Goal: Information Seeking & Learning: Learn about a topic

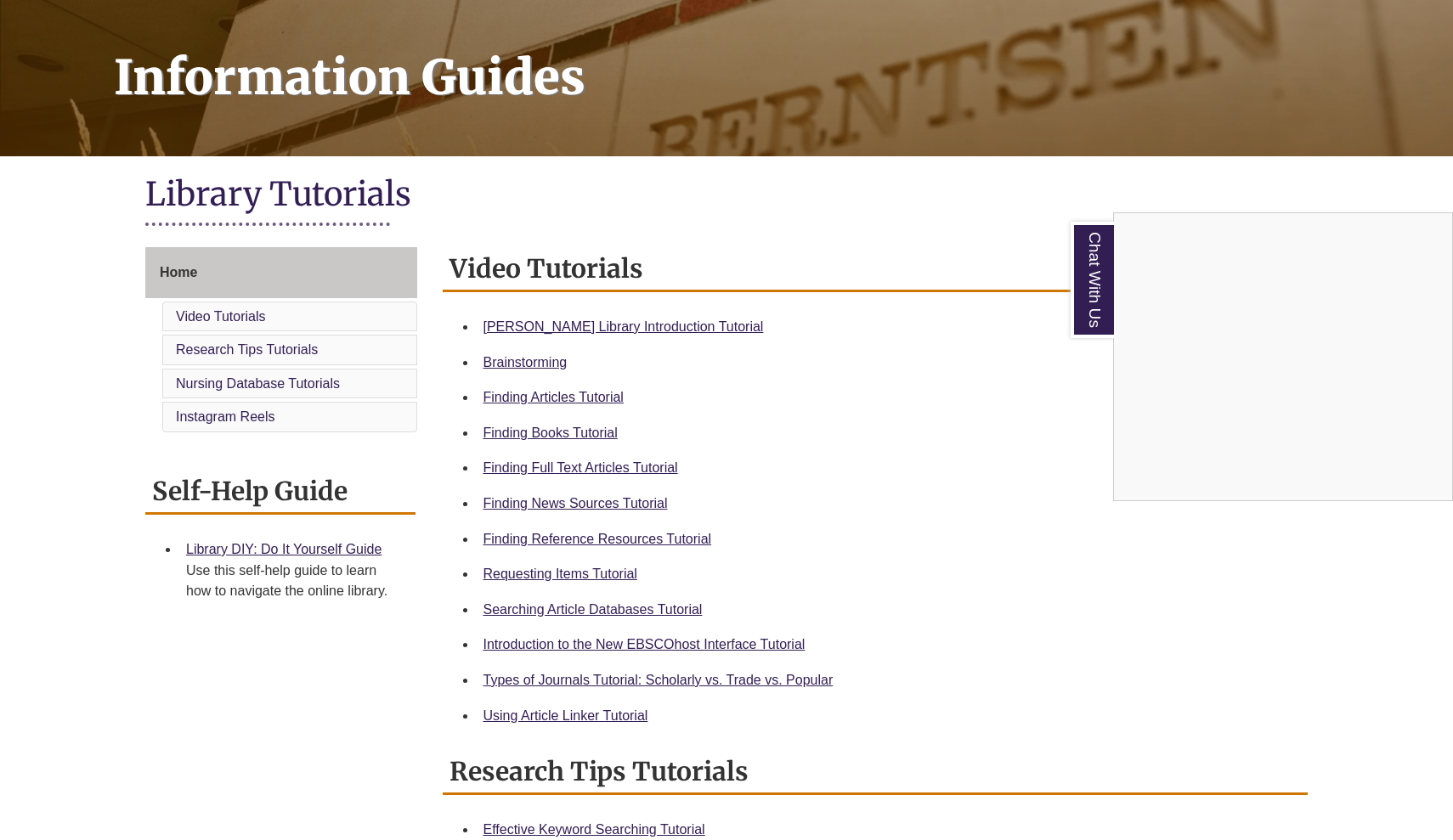
scroll to position [233, 0]
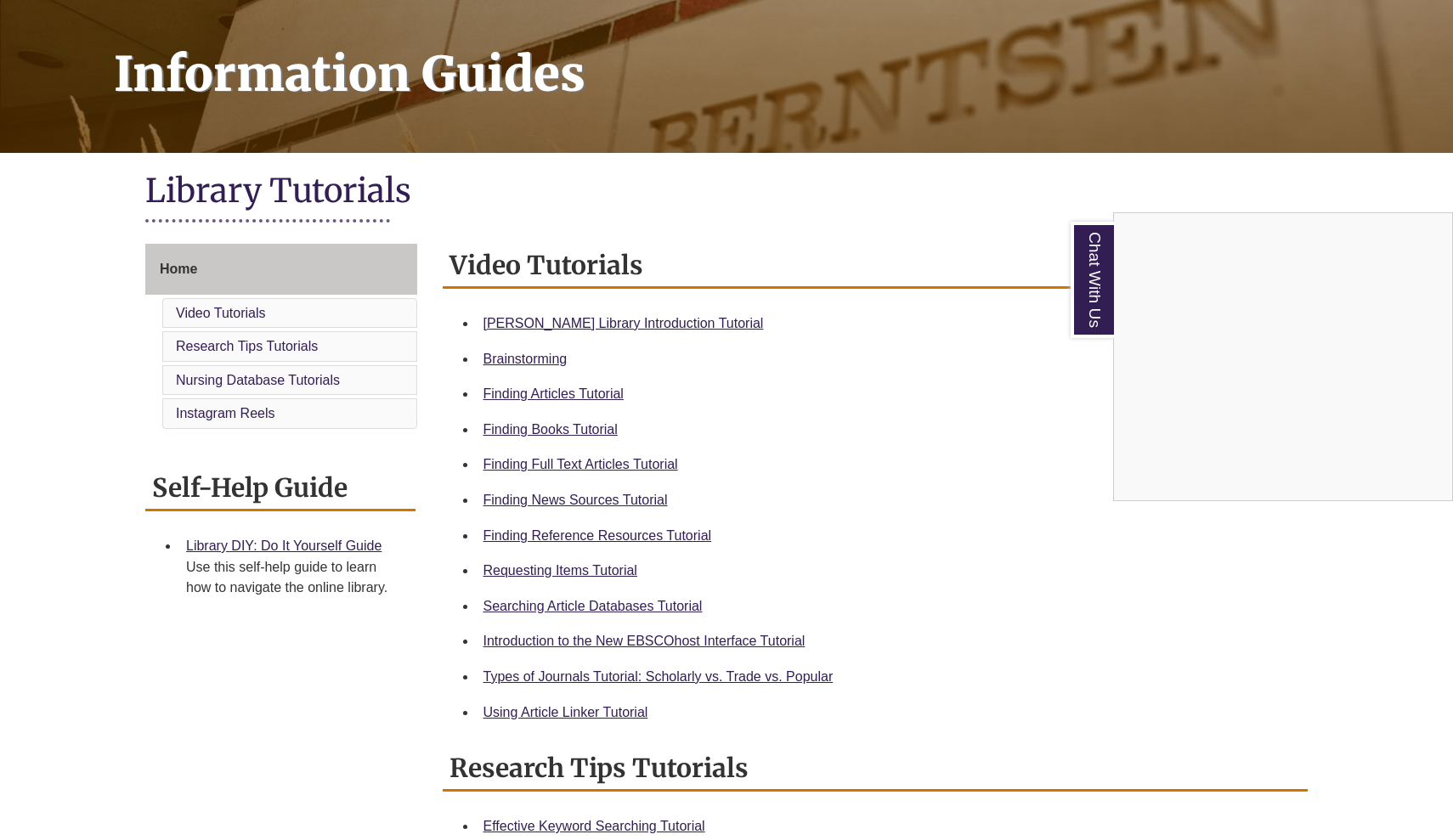
click at [704, 530] on div "Chat With Us" at bounding box center [726, 420] width 1453 height 840
click at [612, 528] on link "Finding Reference Resources Tutorial" at bounding box center [598, 534] width 229 height 14
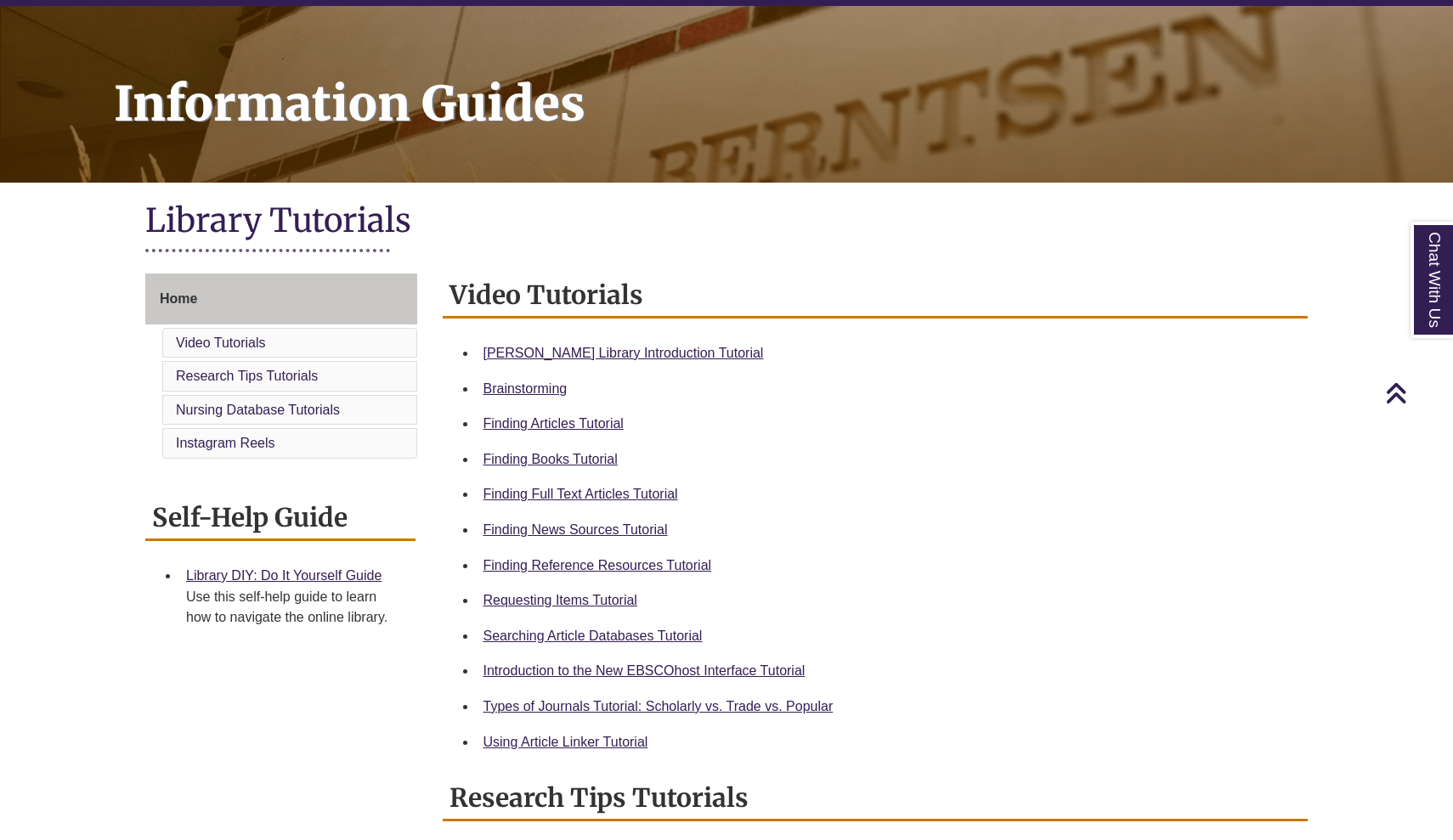
scroll to position [191, 0]
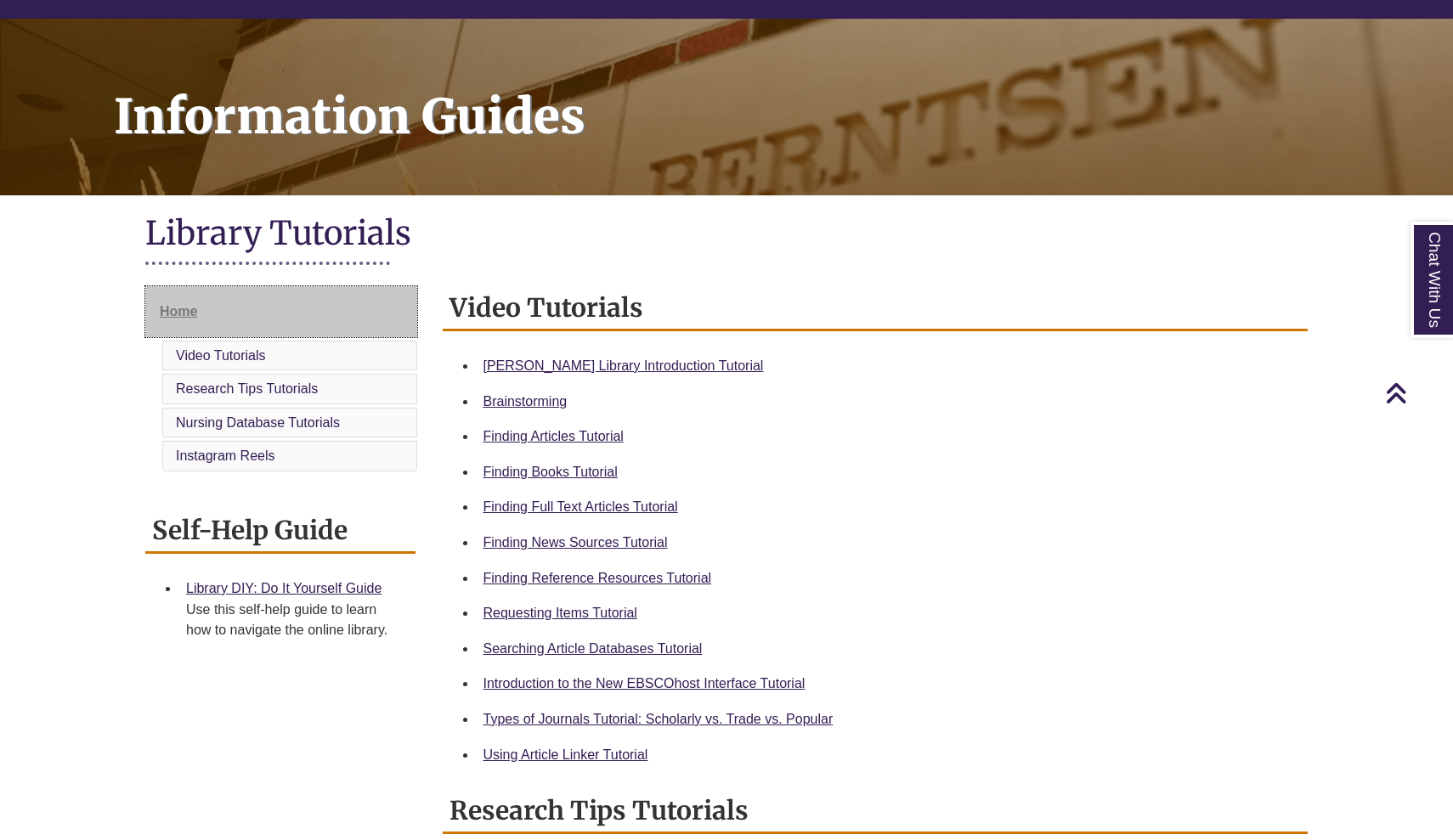
click at [191, 307] on span "Home" at bounding box center [178, 310] width 38 height 14
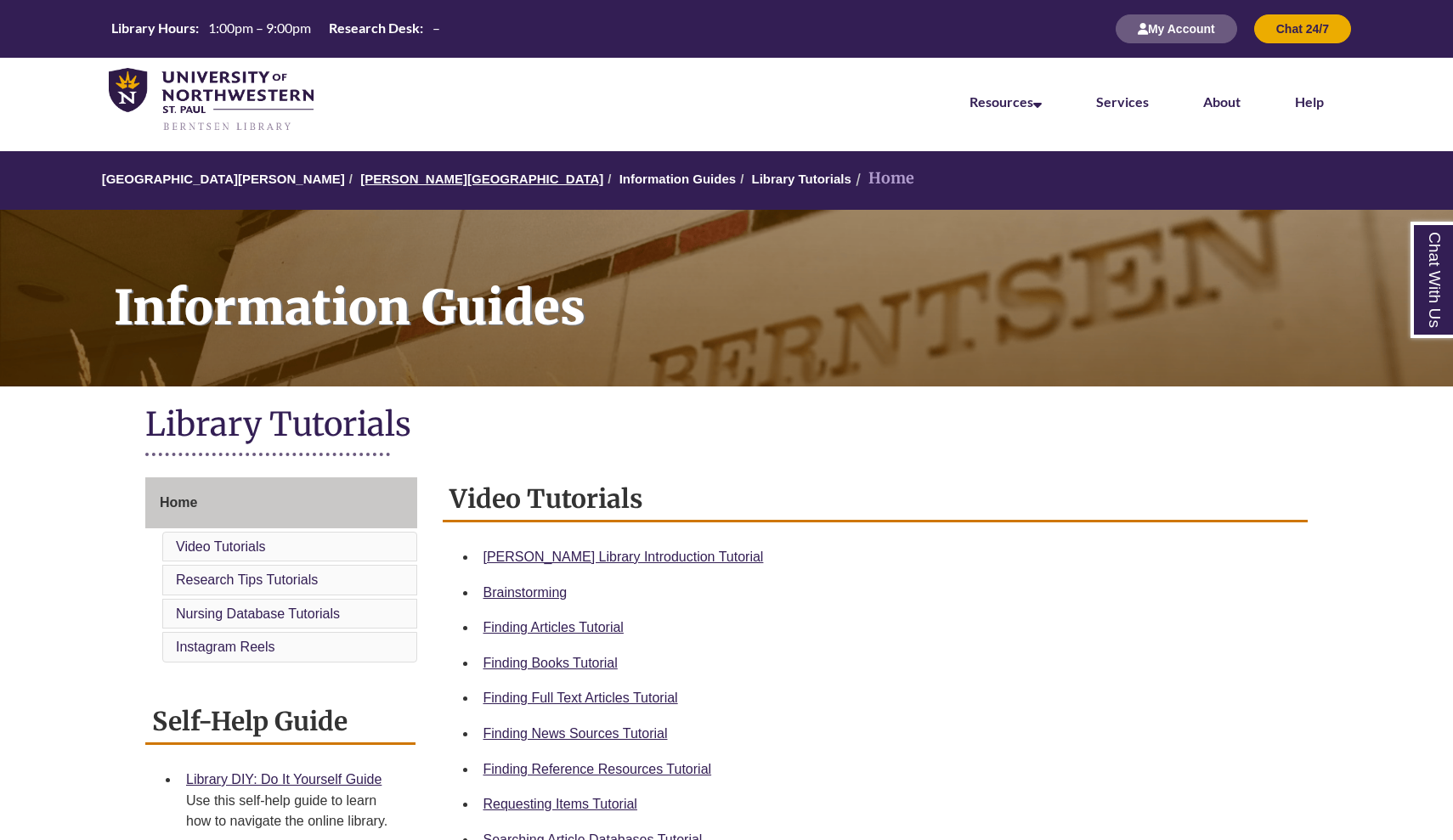
click at [360, 172] on link "[PERSON_NAME][GEOGRAPHIC_DATA]" at bounding box center [481, 178] width 243 height 14
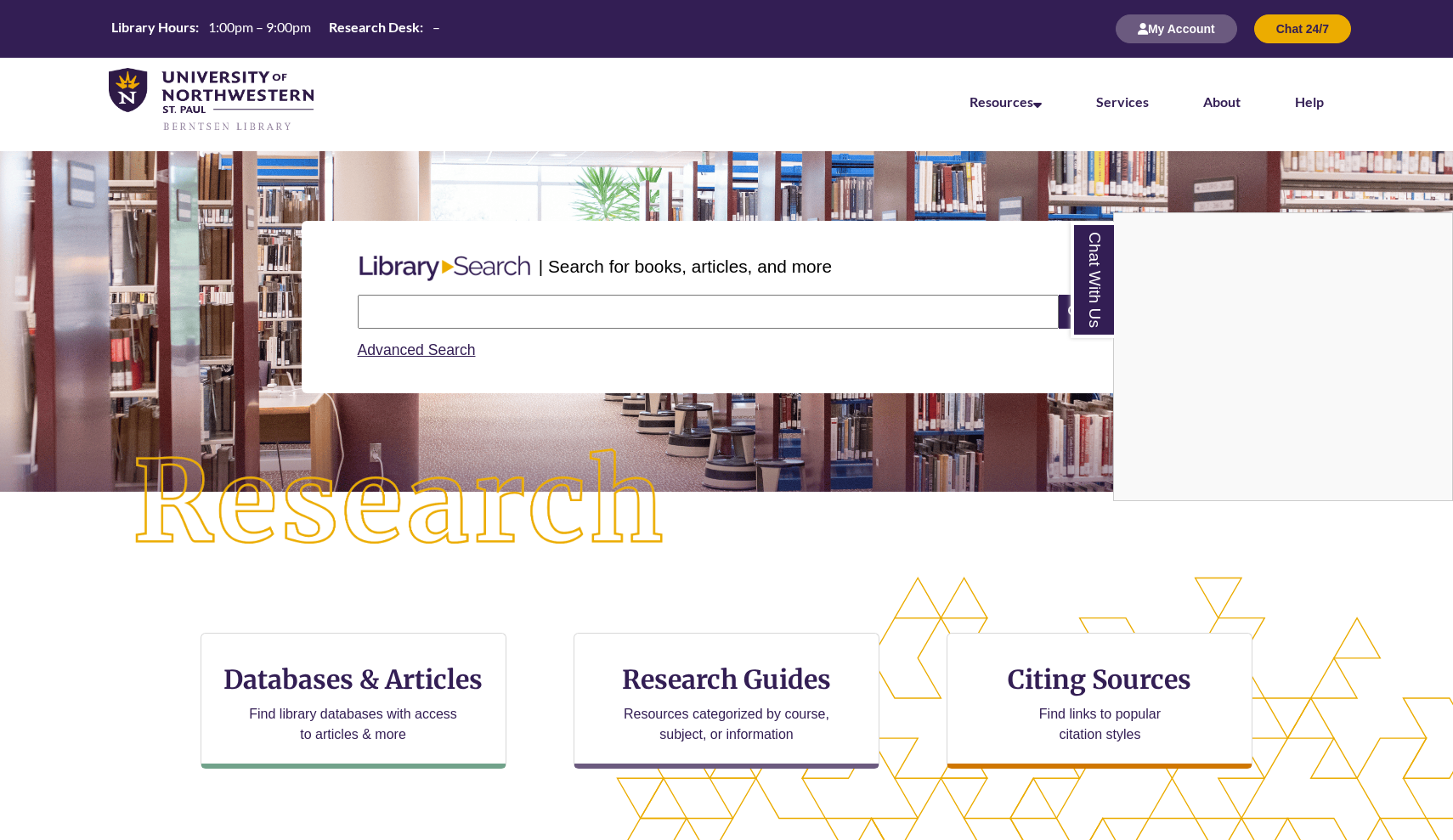
click at [398, 676] on div "Chat With Us" at bounding box center [726, 420] width 1453 height 840
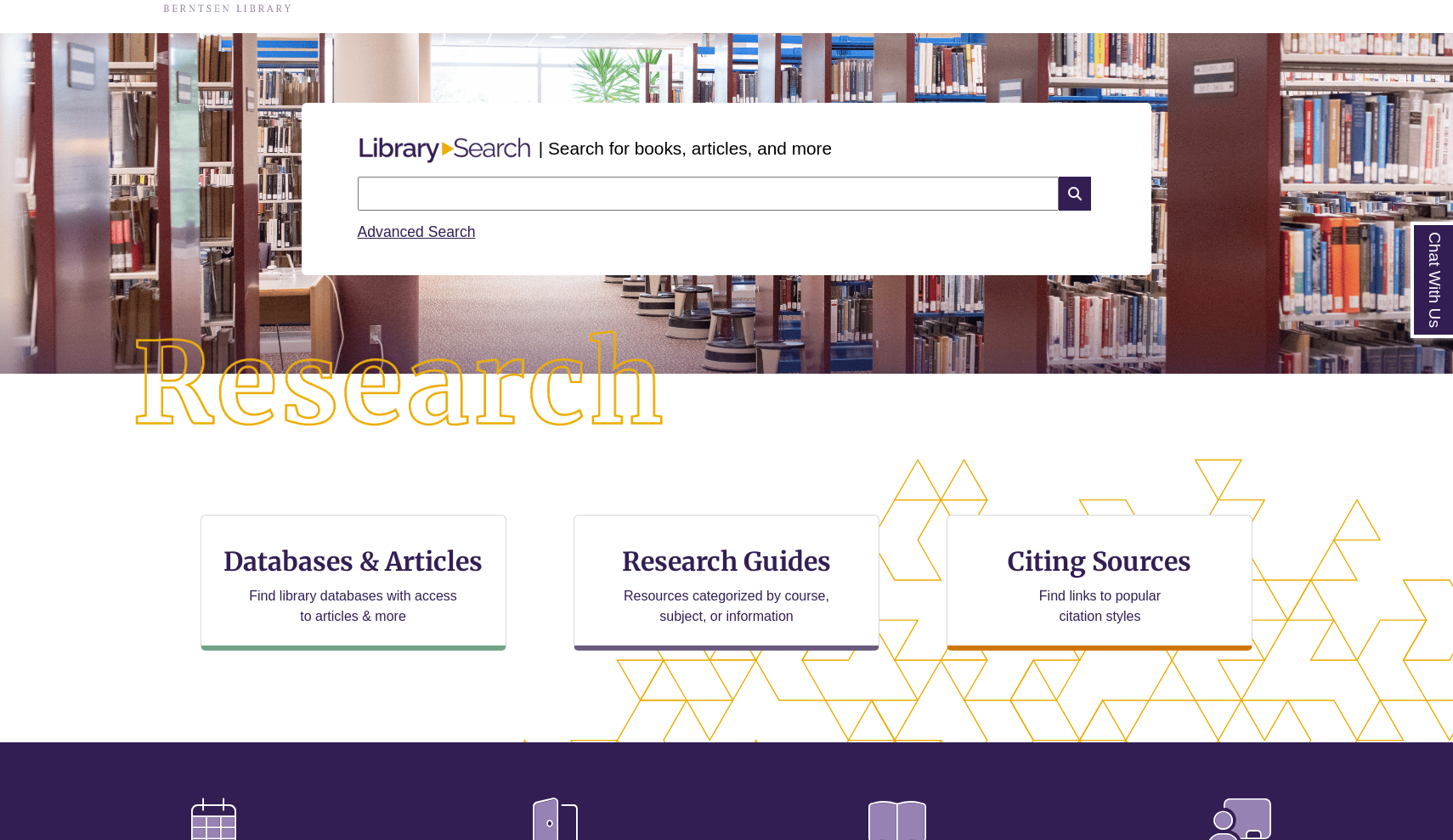
scroll to position [126, 0]
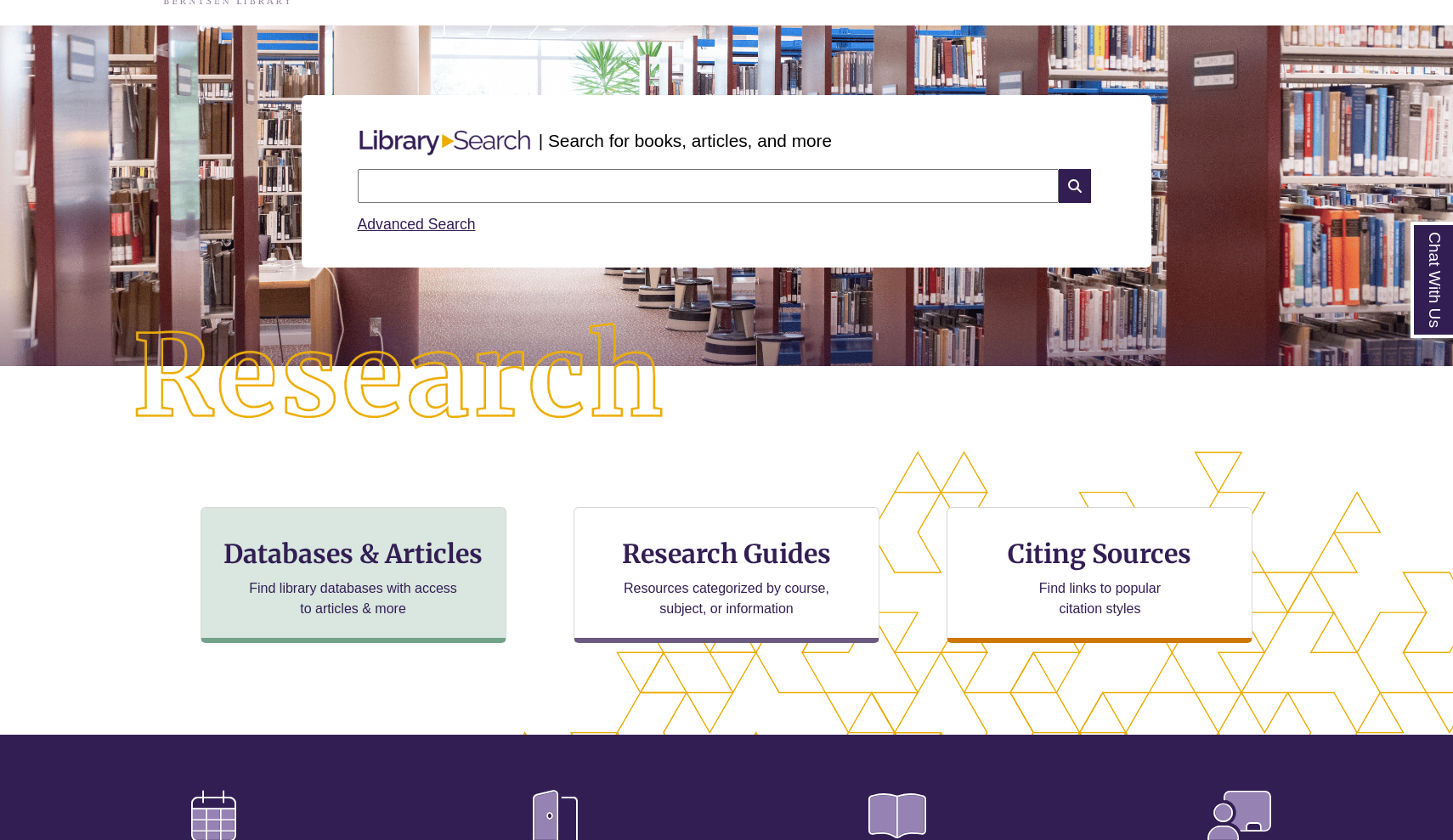
click at [399, 591] on p "Find library databases with access to articles & more" at bounding box center [353, 598] width 221 height 40
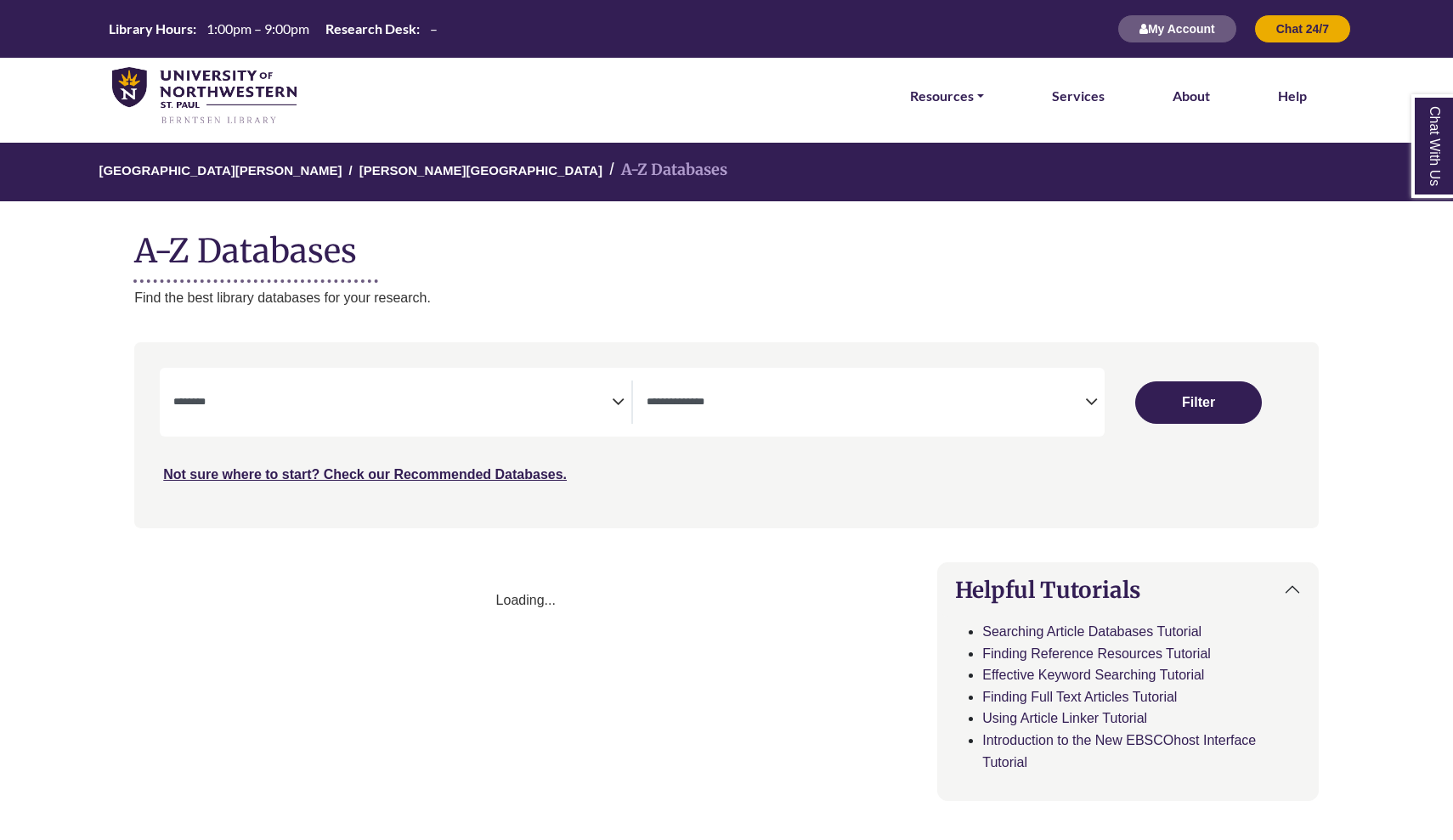
select select "Database Subject Filter"
select select "Database Types Filter"
select select "Database Subject Filter"
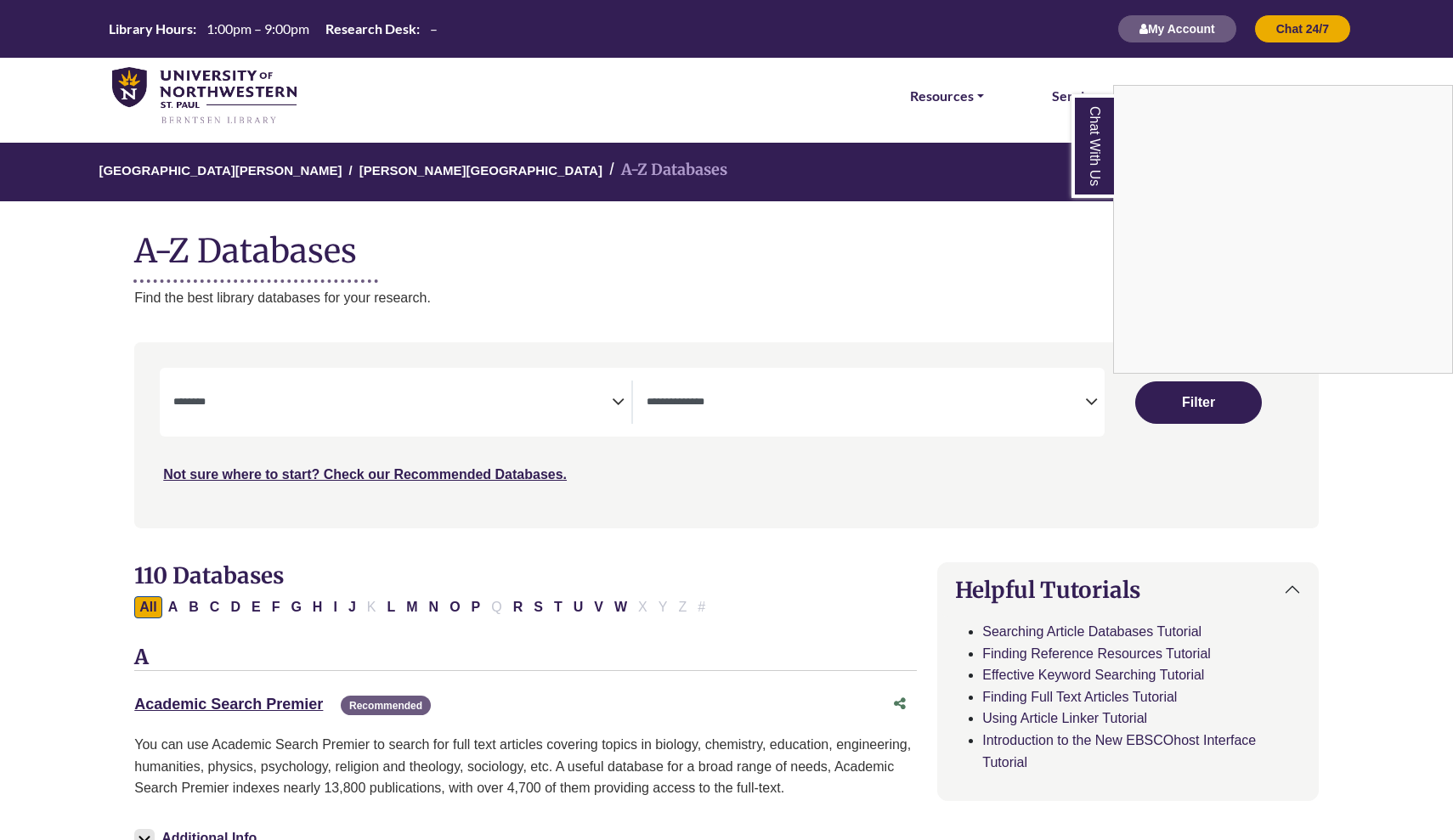
click at [1084, 406] on div "Chat With Us" at bounding box center [726, 420] width 1453 height 840
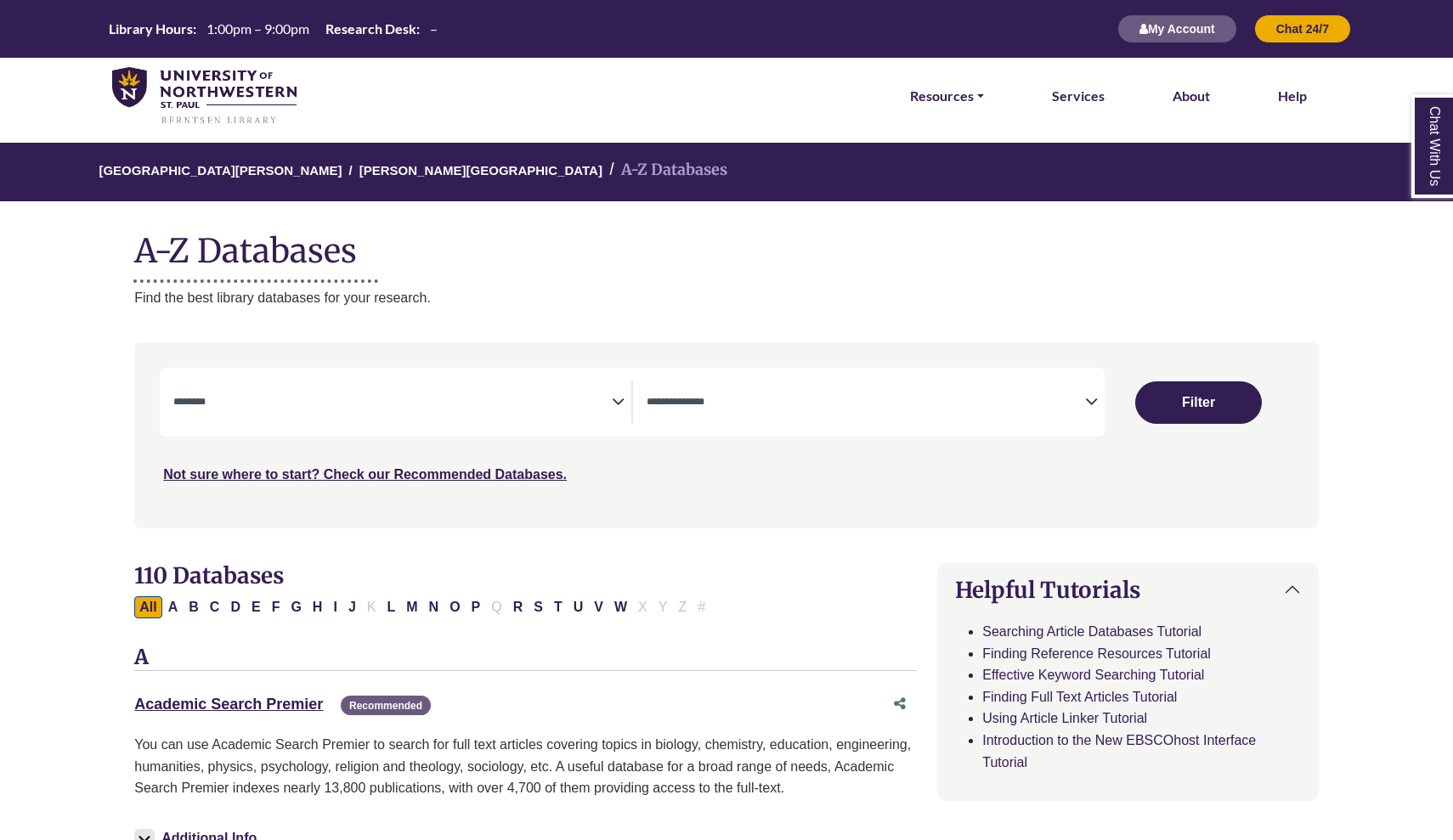
click at [1089, 400] on icon "Search filters" at bounding box center [1091, 398] width 13 height 25
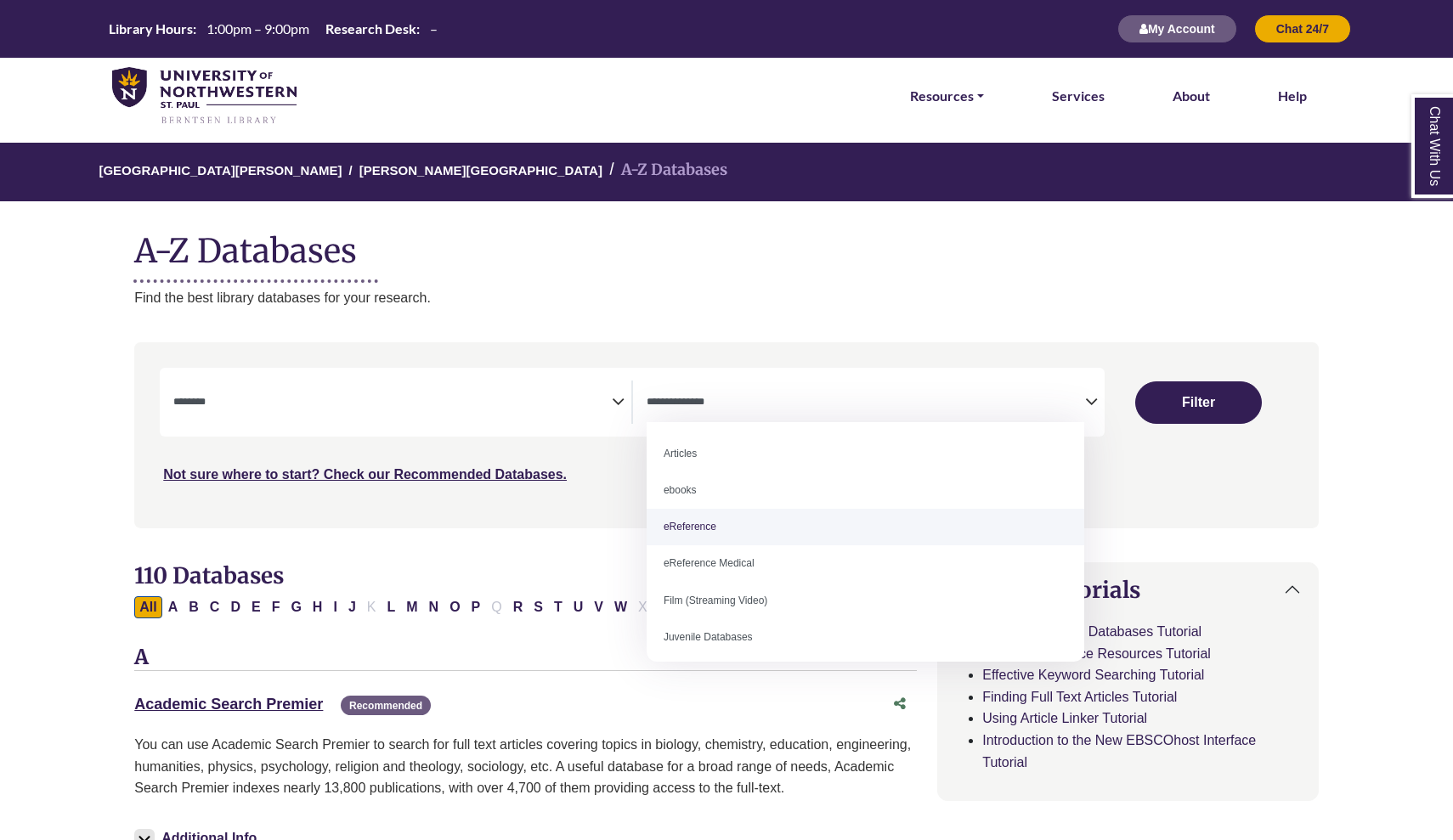
select select "*****"
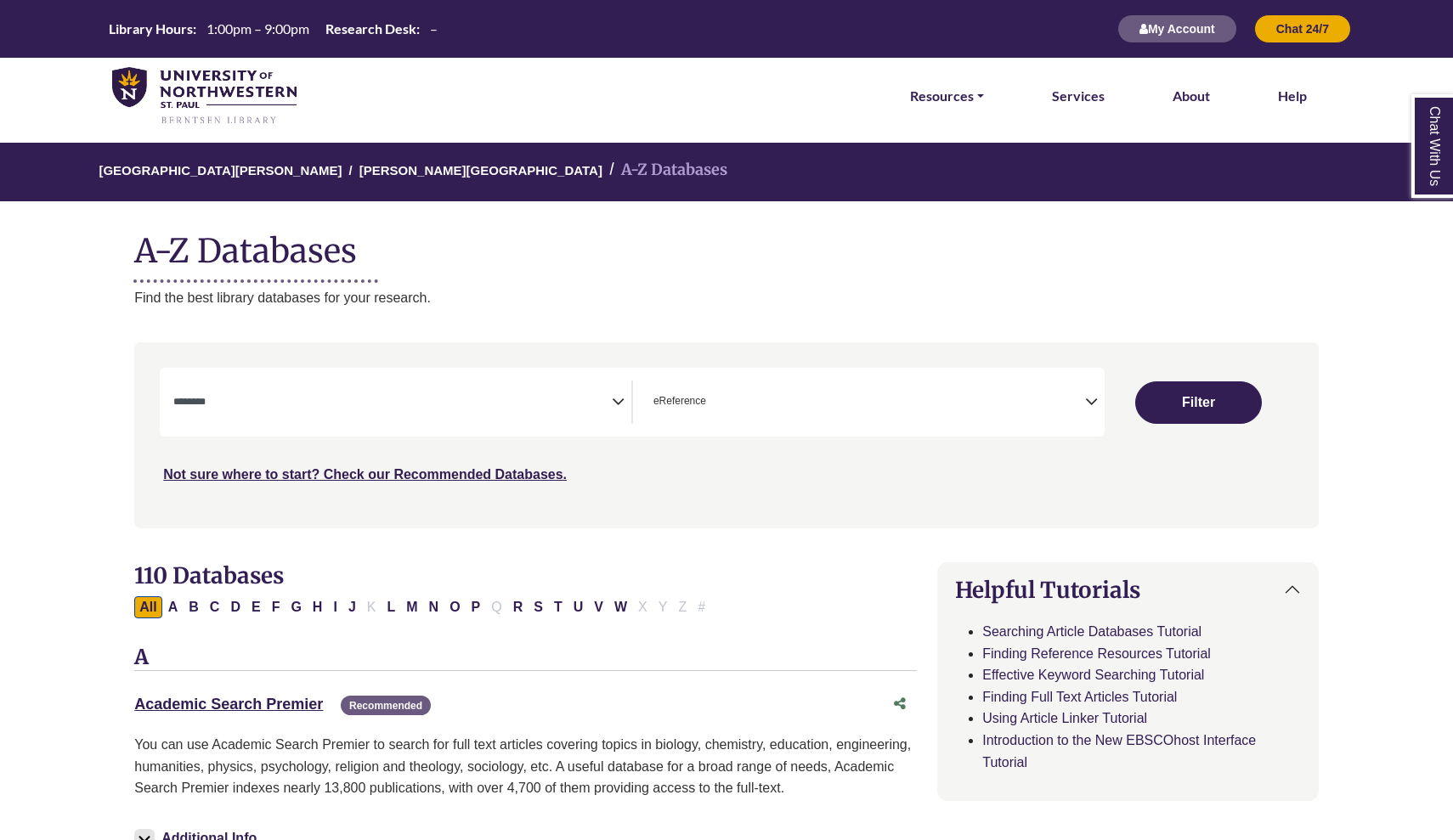
click at [613, 395] on icon "Search filters" at bounding box center [618, 398] width 13 height 25
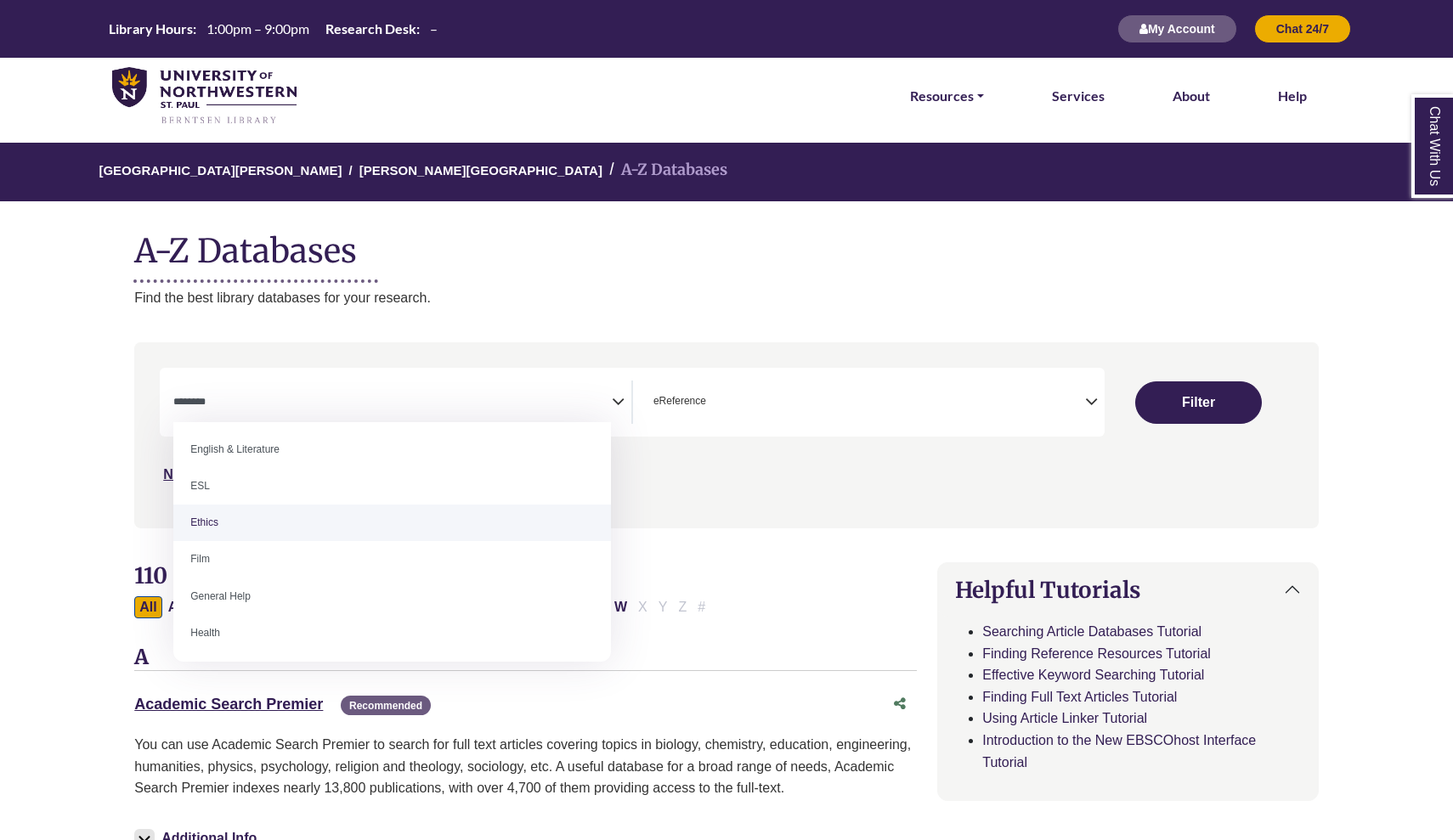
scroll to position [291, 0]
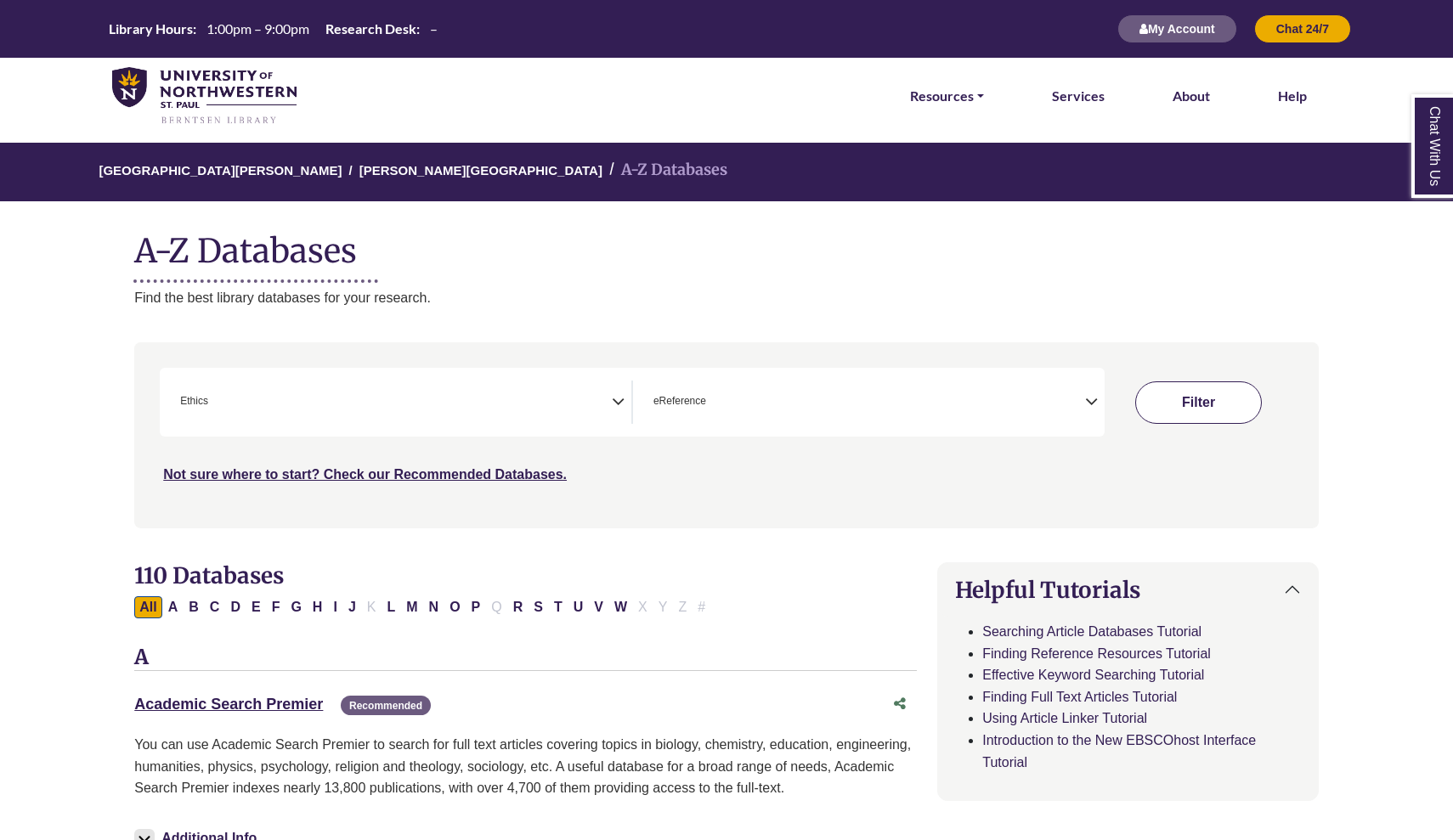
click at [1157, 404] on button "Filter" at bounding box center [1198, 402] width 127 height 42
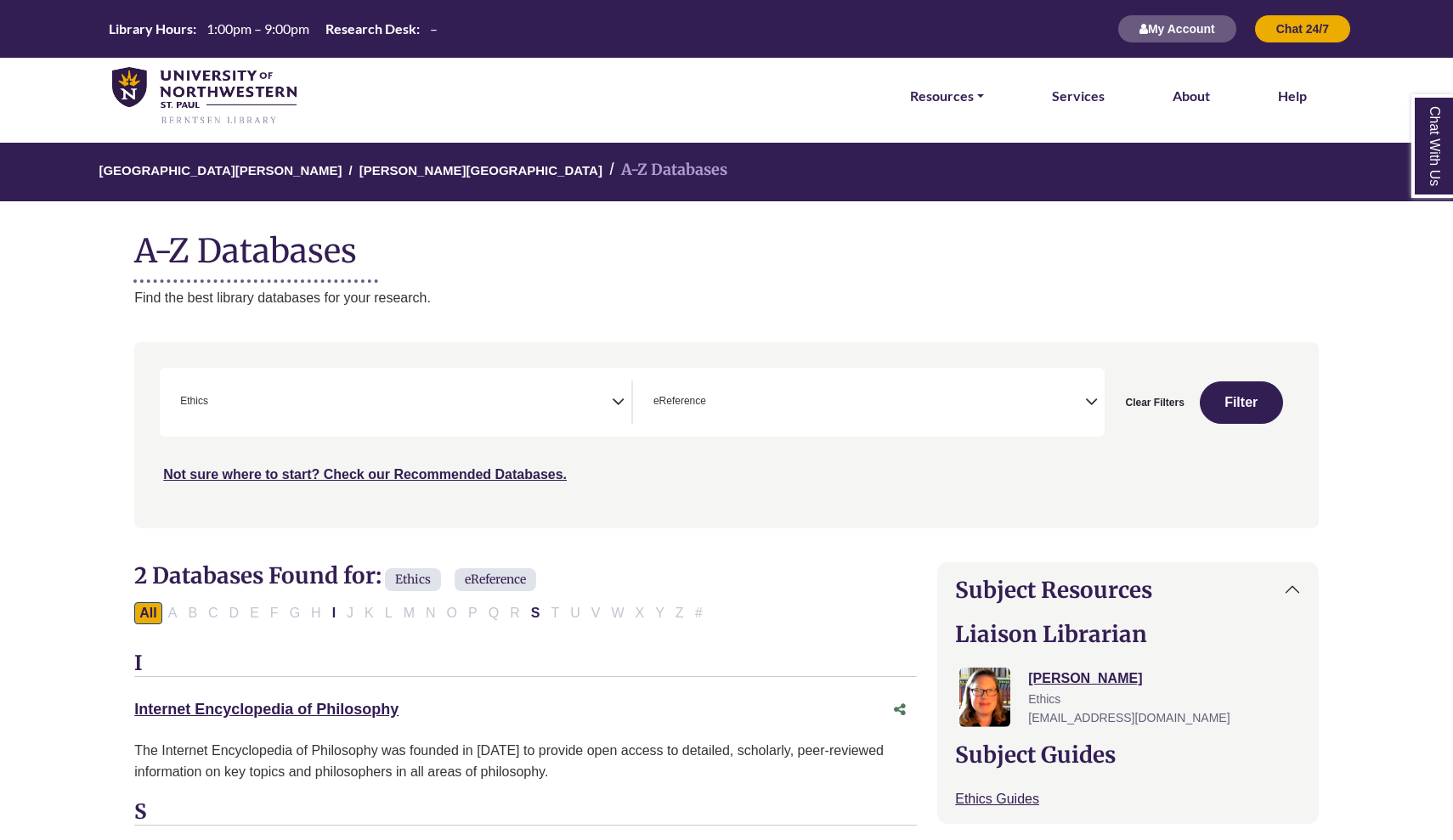
click at [613, 400] on icon "Search filters" at bounding box center [618, 398] width 13 height 25
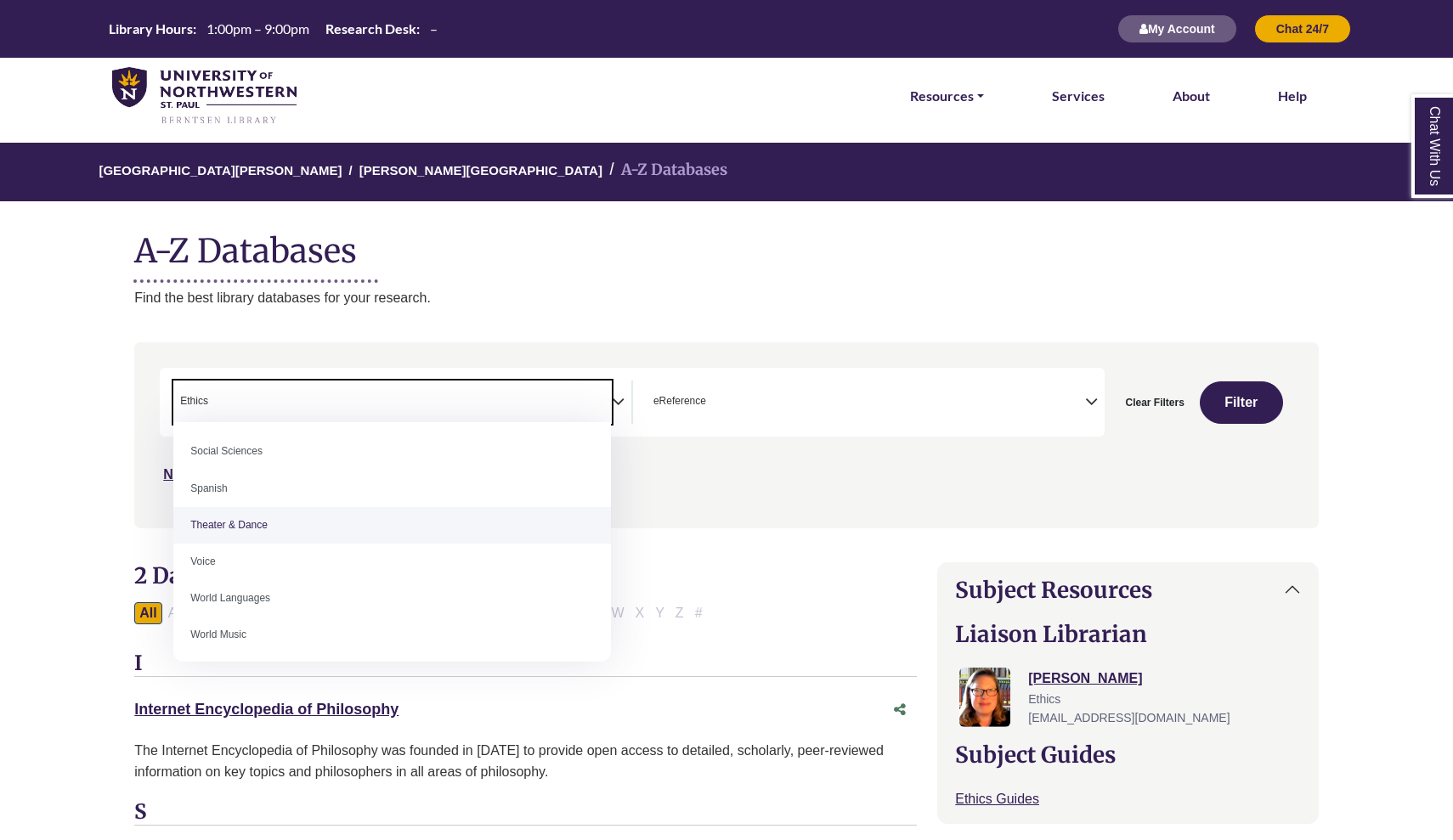
scroll to position [1504, 0]
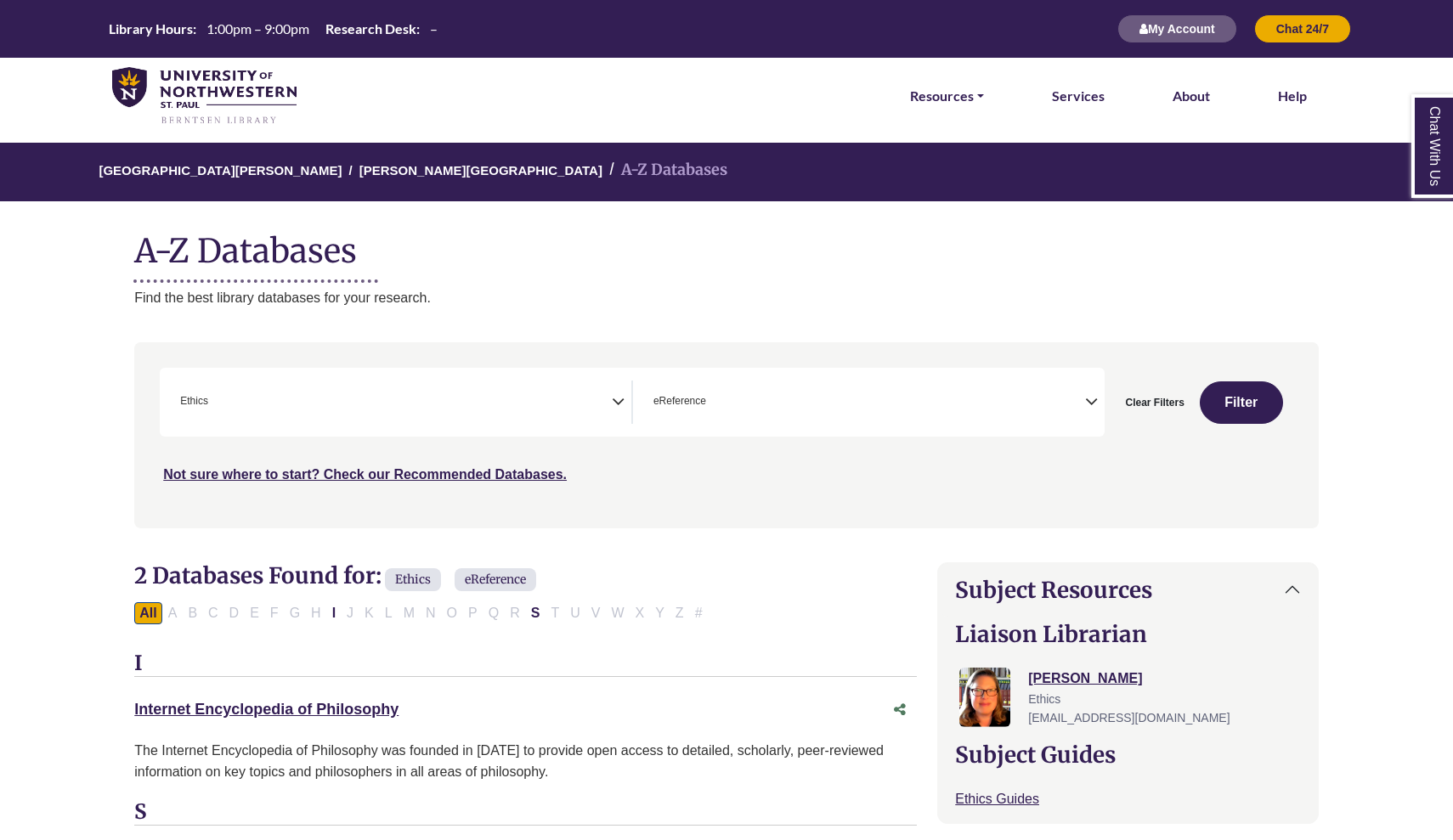
click at [584, 283] on div "University of Northwestern - St. Paul Berntsen Library A-Z Databases A-Z Databa…" at bounding box center [726, 225] width 1235 height 166
click at [620, 396] on icon "Search filters" at bounding box center [618, 398] width 13 height 25
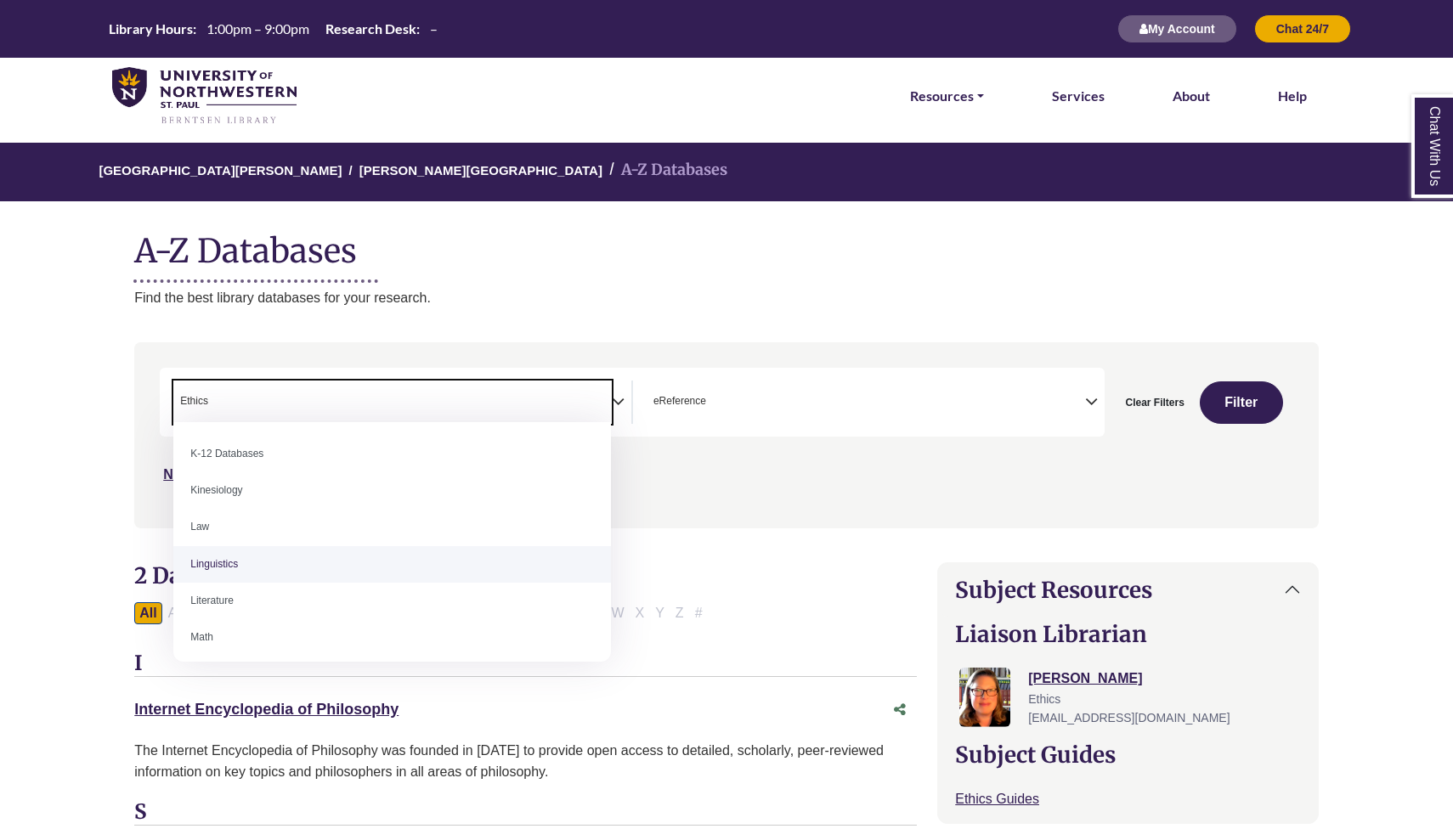
scroll to position [841, 0]
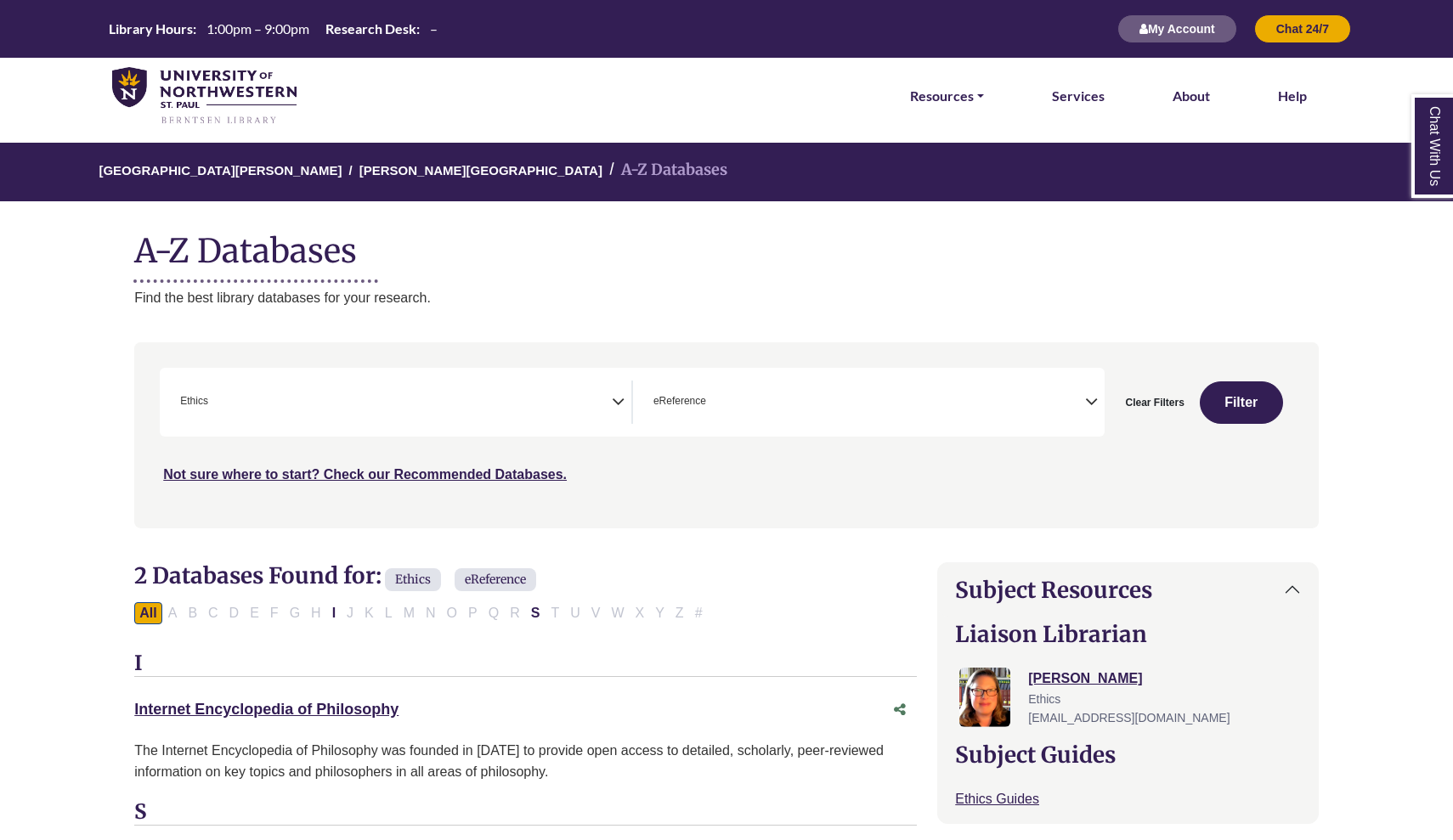
click at [522, 266] on h1 "A-Z Databases" at bounding box center [726, 244] width 1184 height 52
click at [1238, 402] on button "Filter" at bounding box center [1241, 402] width 83 height 42
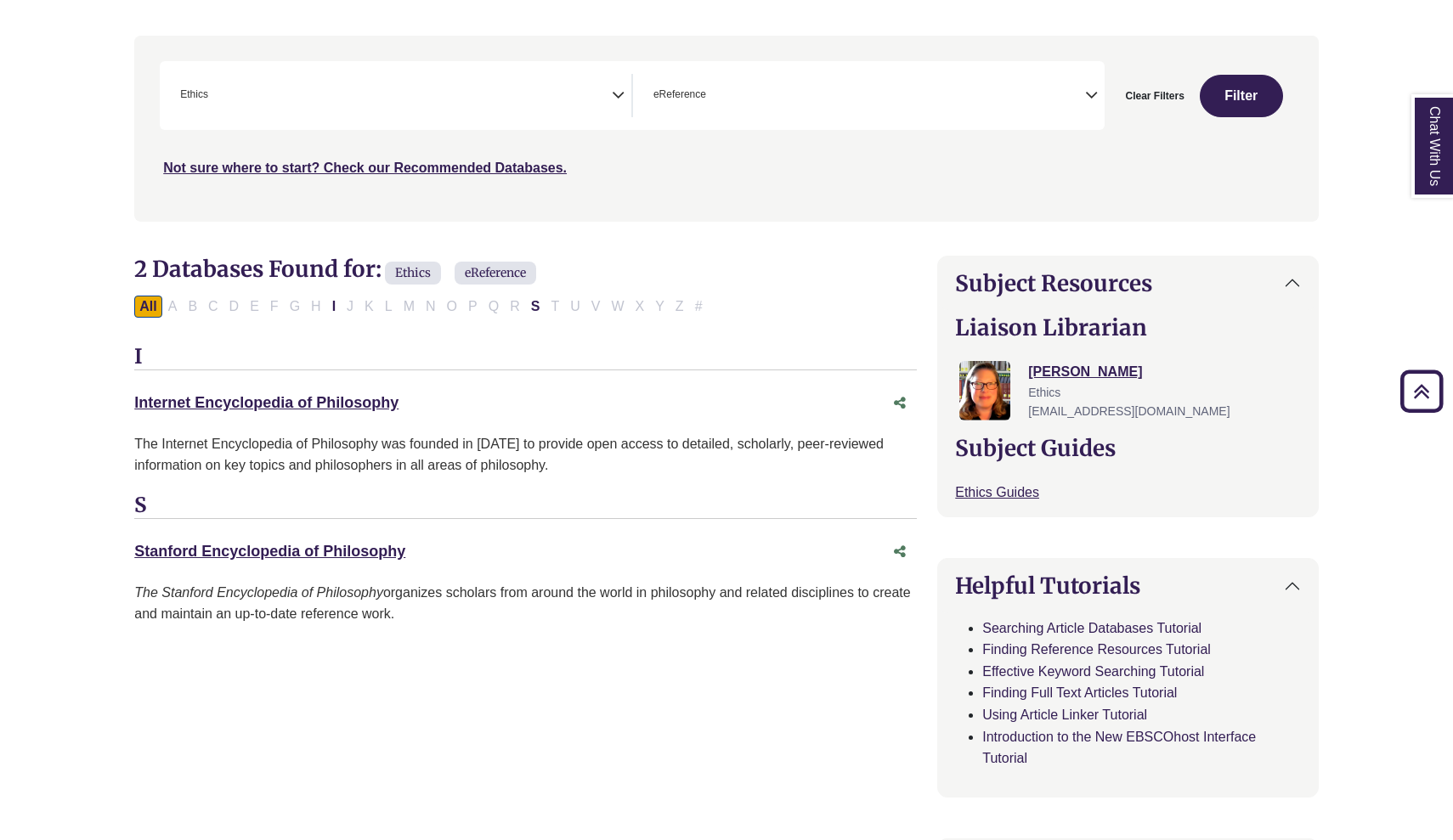
scroll to position [308, 0]
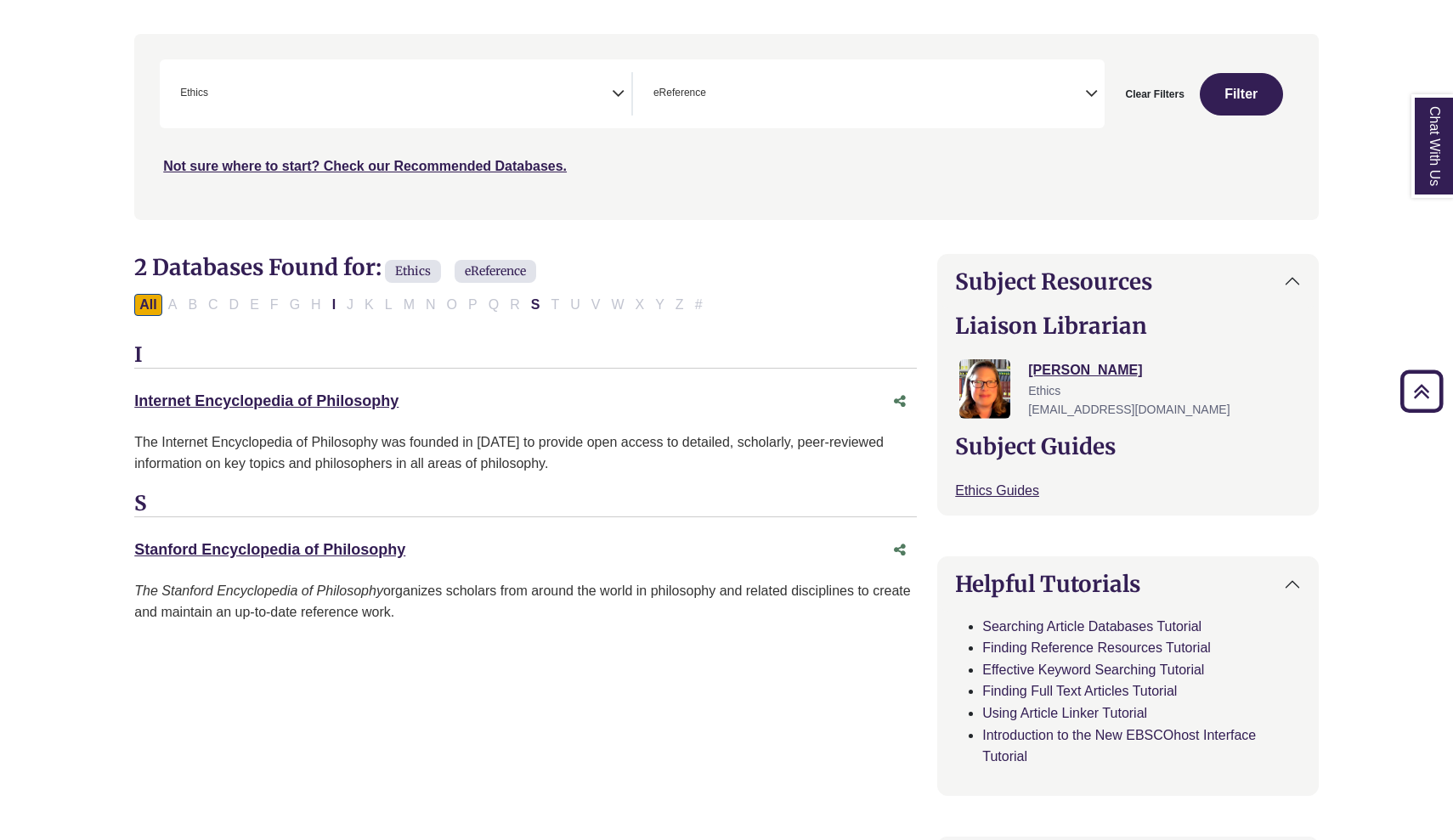
click at [621, 90] on icon "Search filters" at bounding box center [618, 90] width 13 height 25
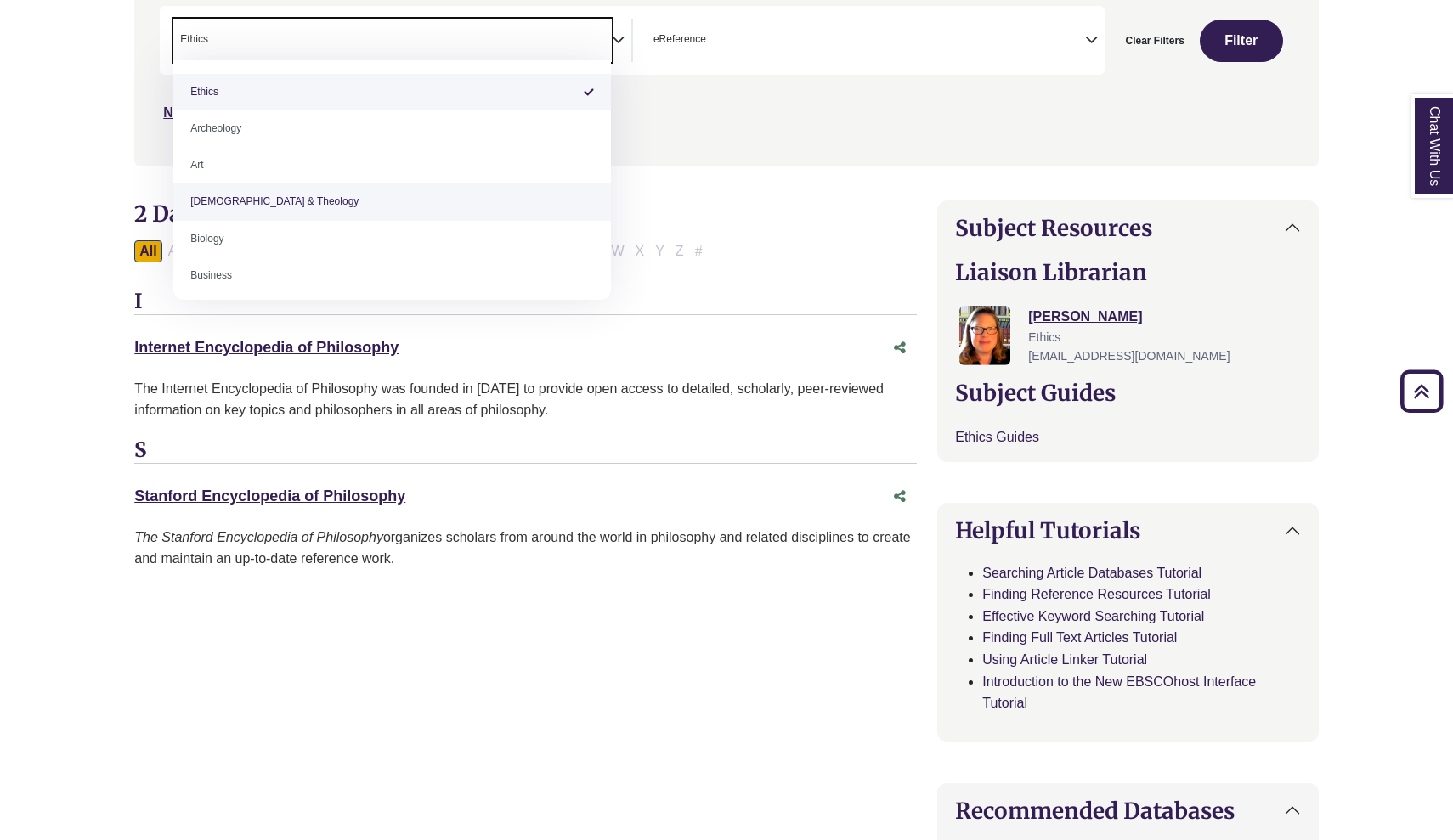
scroll to position [345, 1]
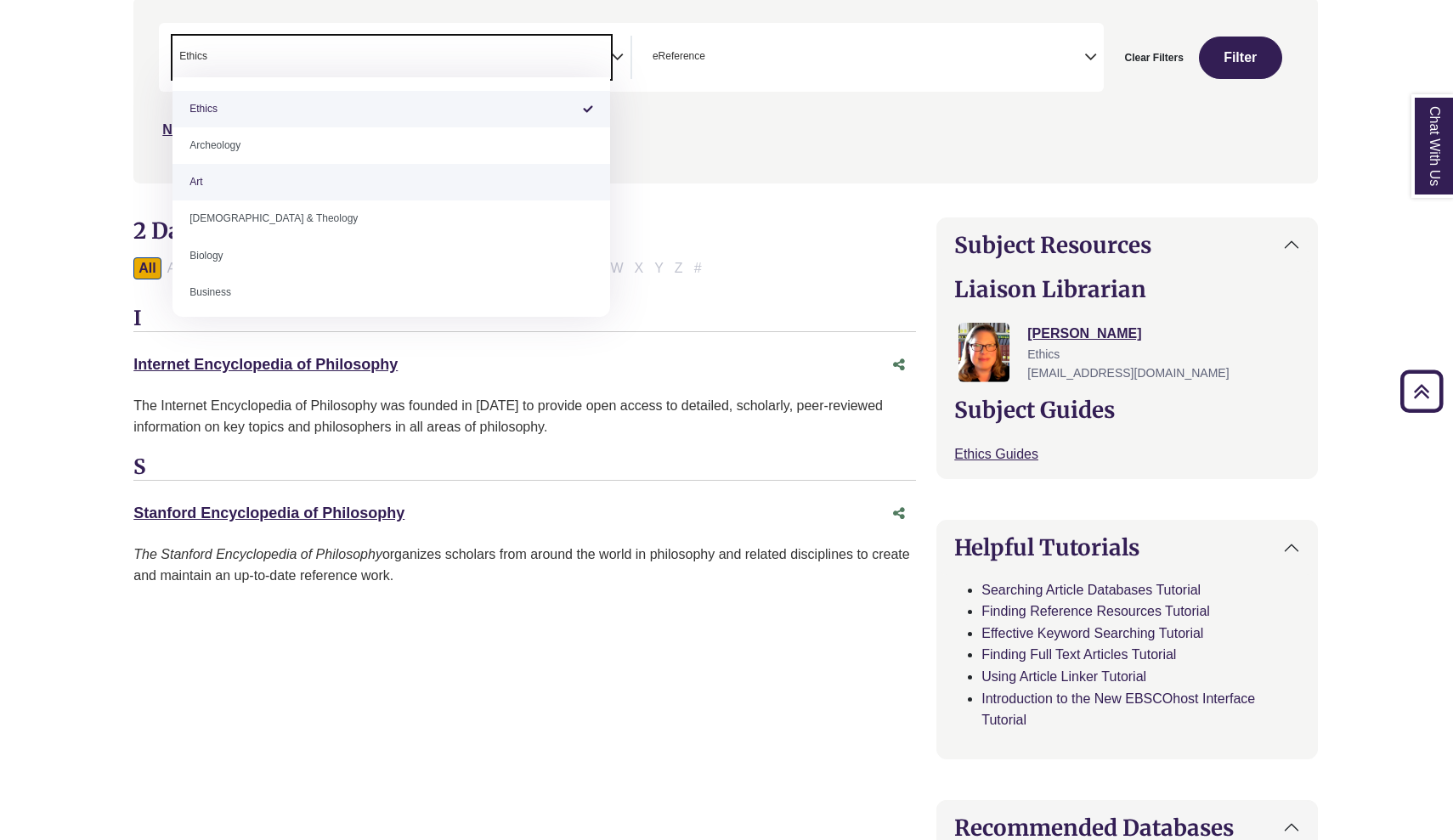
click at [692, 136] on div "Not sure where to start? Check our Recommended Databases." at bounding box center [583, 123] width 850 height 36
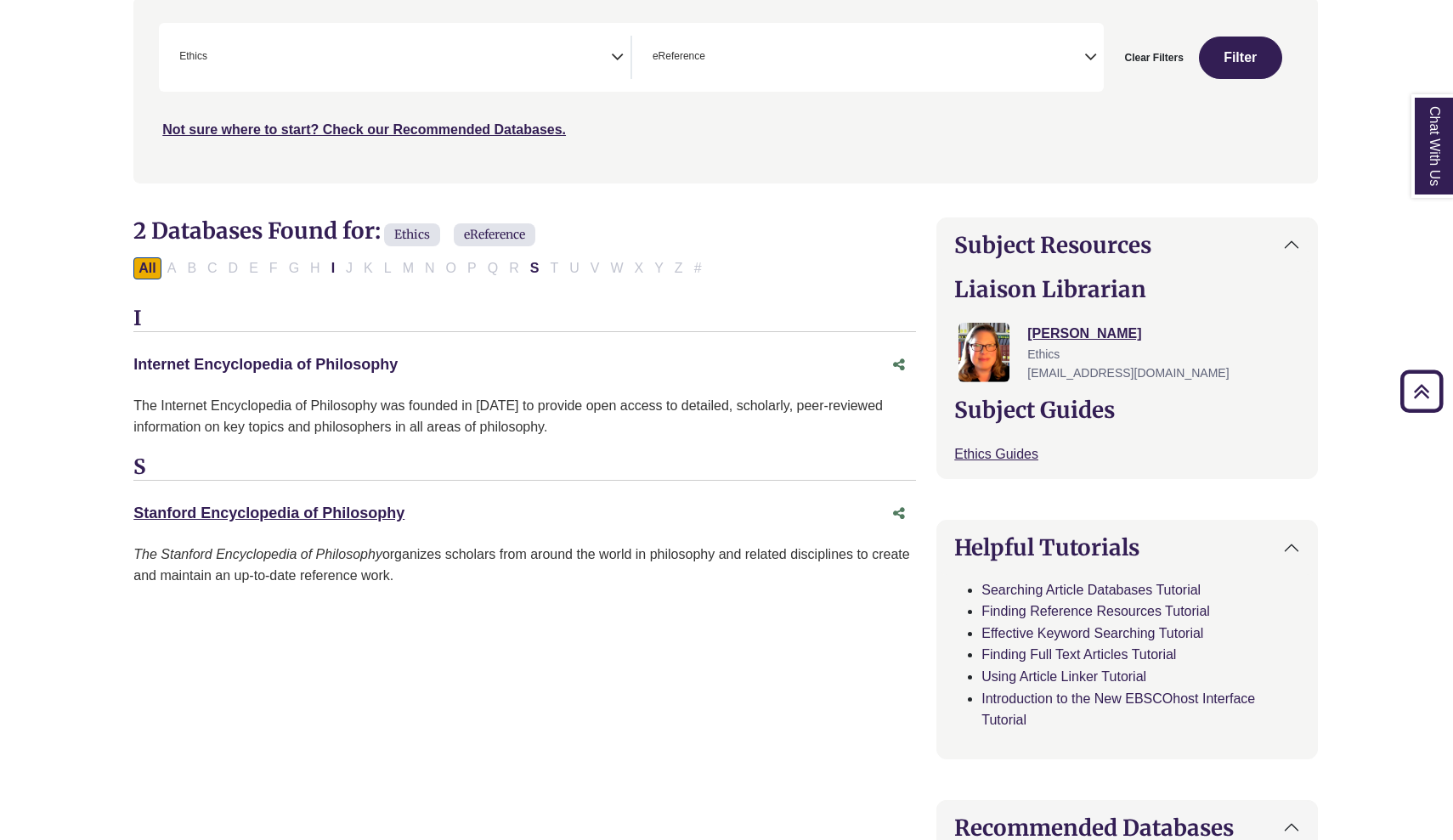
click at [173, 358] on link "Internet Encyclopedia of Philosophy This link opens in a new window" at bounding box center [265, 364] width 265 height 17
click at [616, 52] on icon "Search filters" at bounding box center [617, 53] width 13 height 25
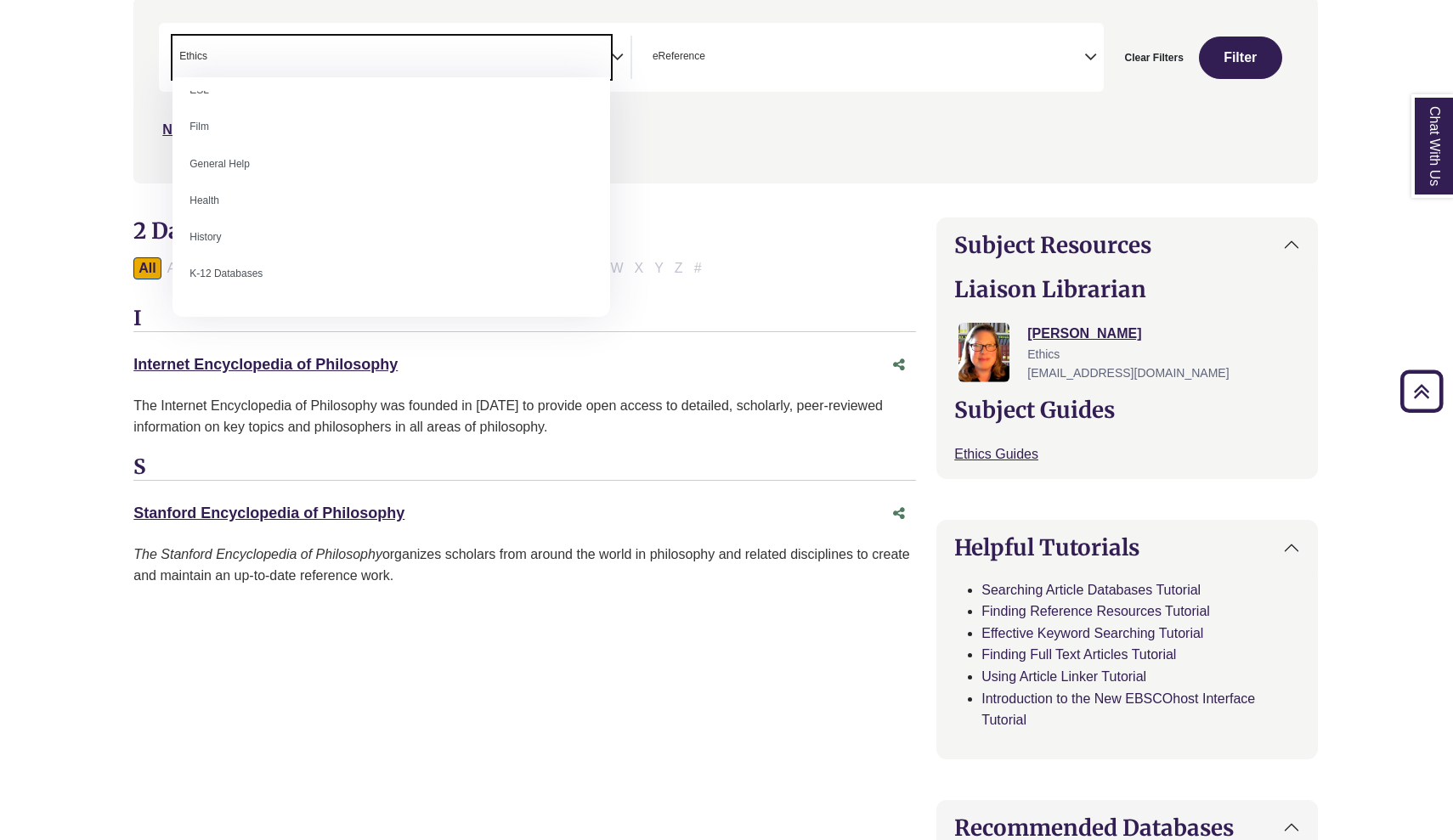
scroll to position [720, 0]
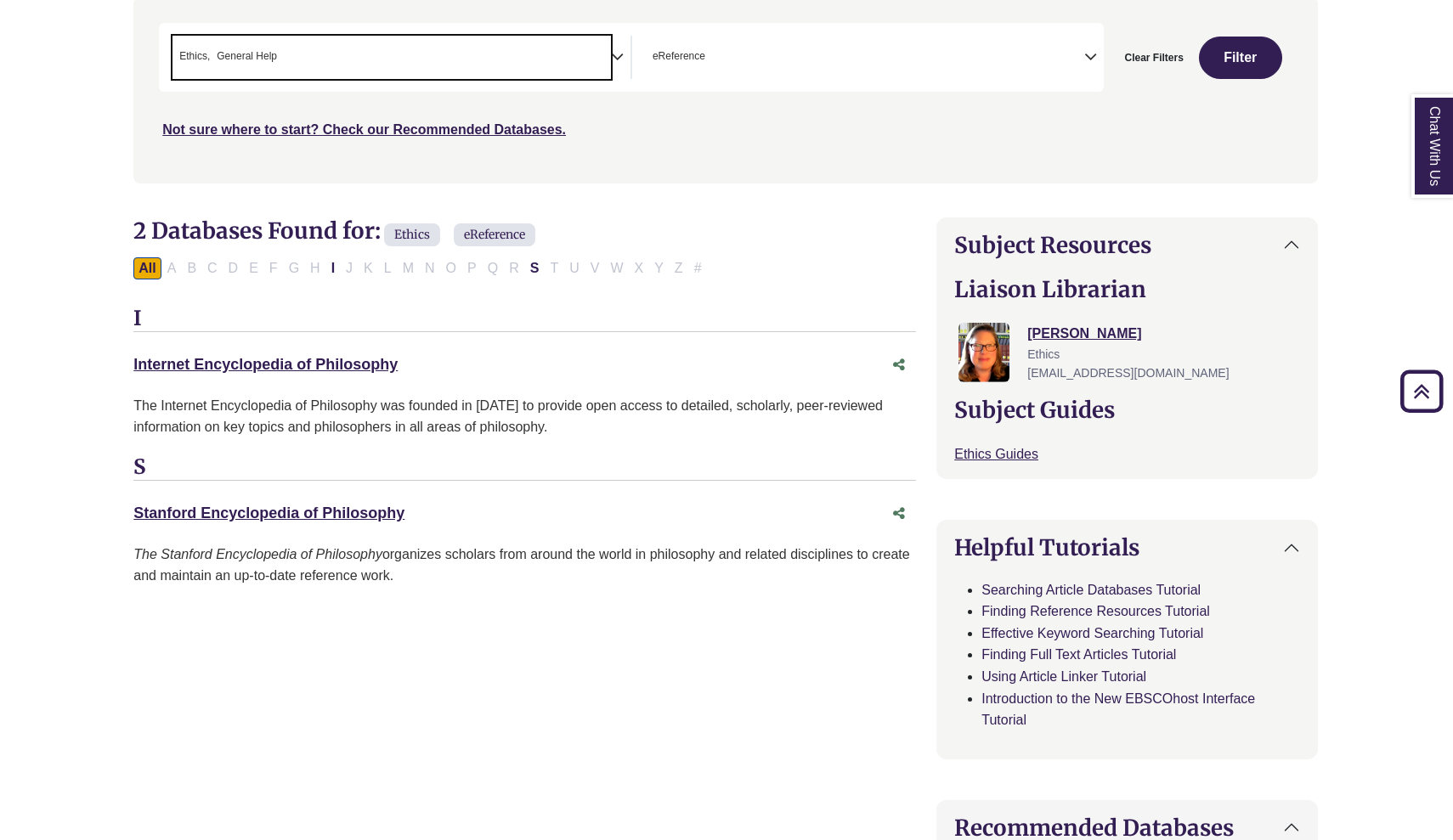
click at [626, 54] on div "**********" at bounding box center [401, 57] width 458 height 43
click at [623, 54] on icon "Search filters" at bounding box center [617, 53] width 13 height 25
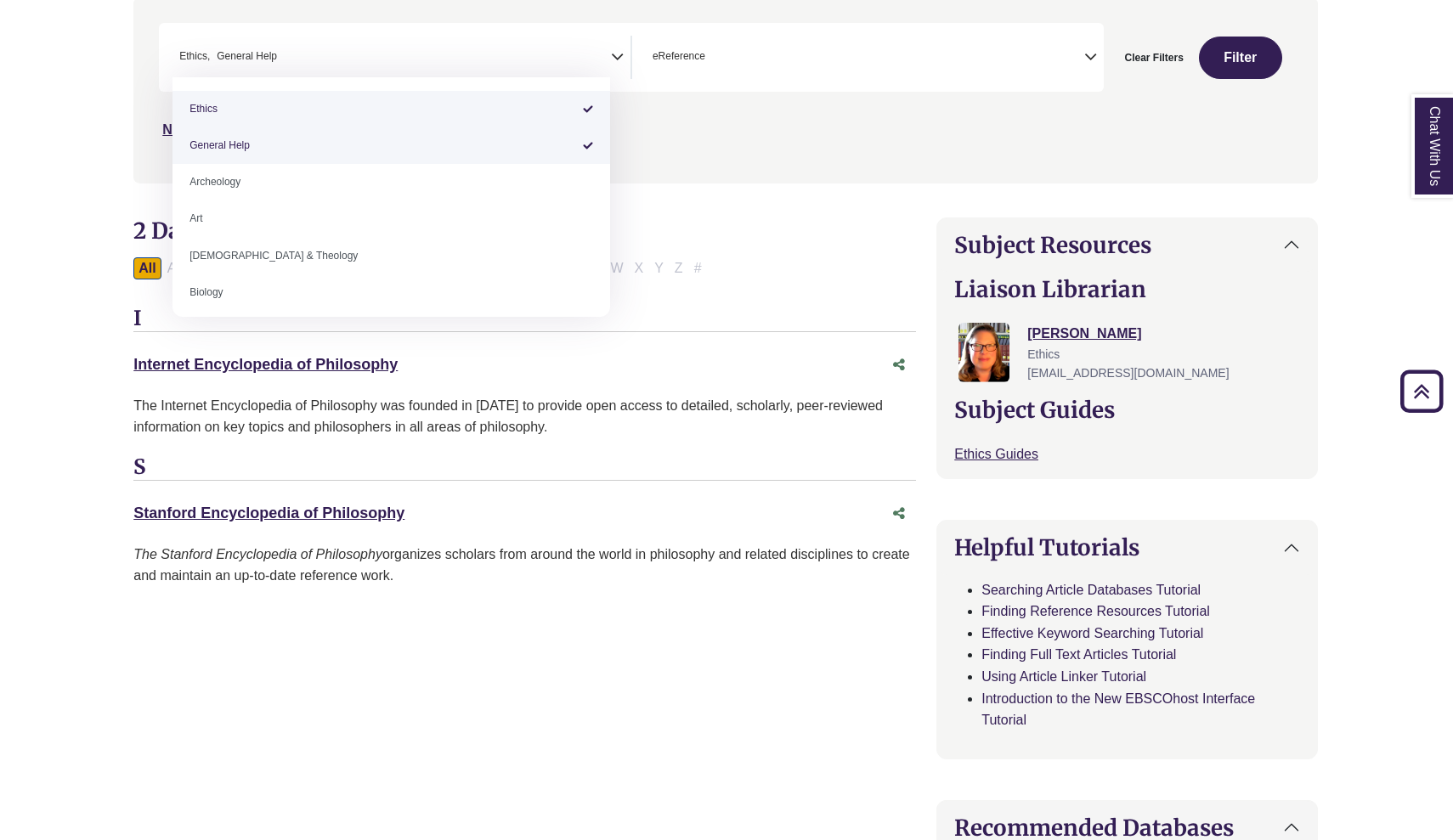
select select "*****"
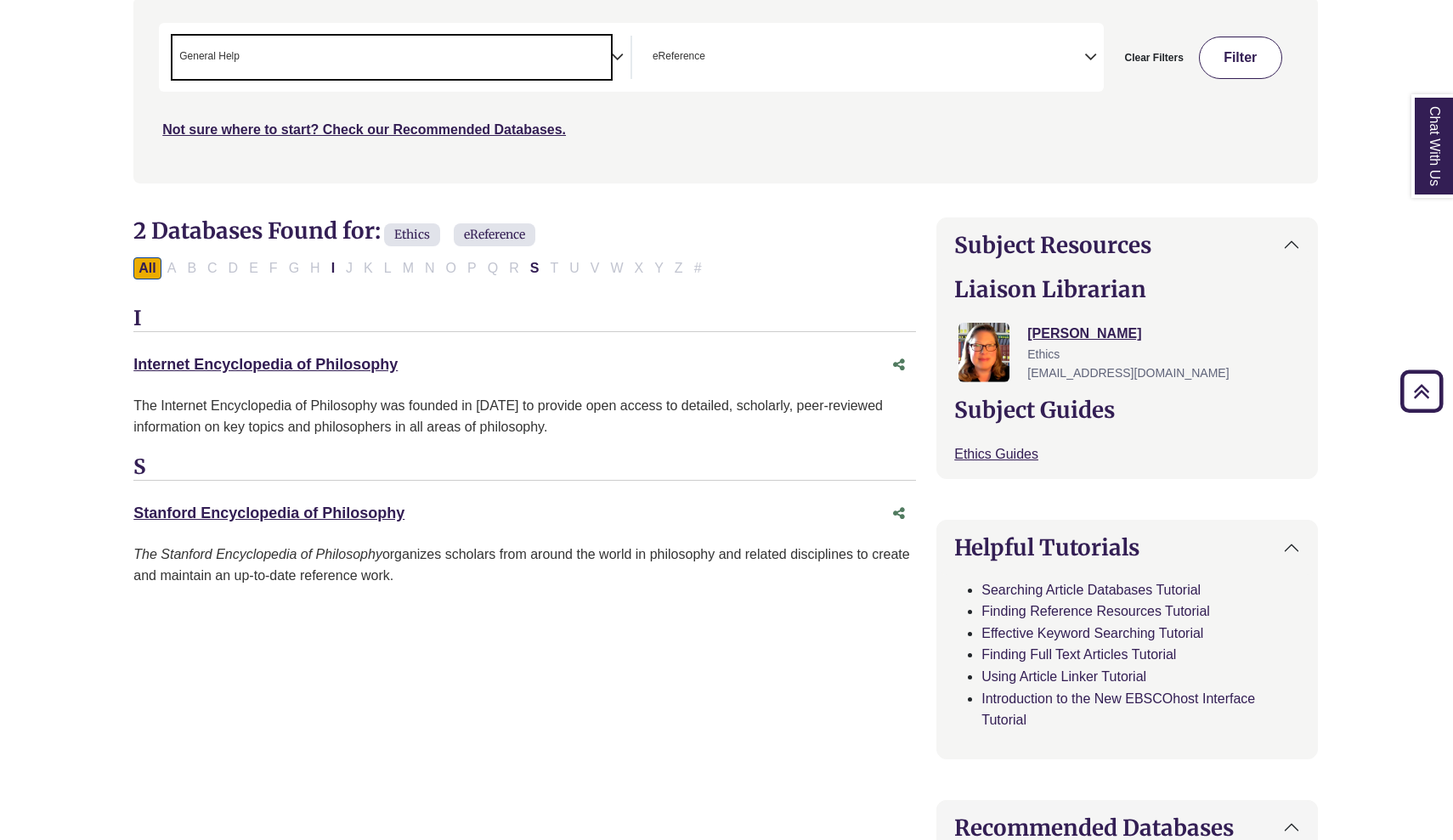
click at [1218, 52] on button "Filter" at bounding box center [1240, 57] width 83 height 42
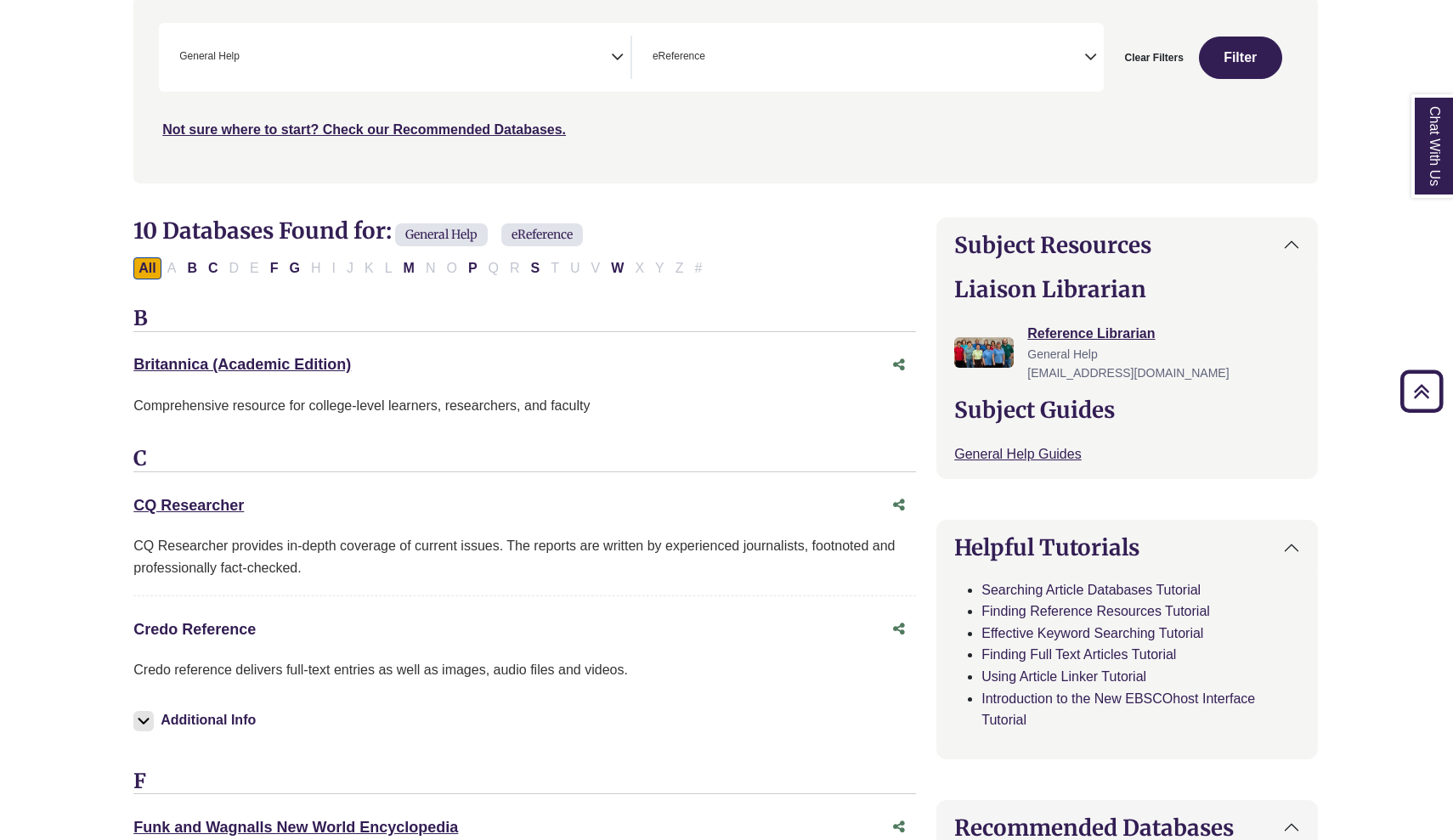
click at [212, 621] on link "Credo Reference This link opens in a new window" at bounding box center [194, 629] width 122 height 17
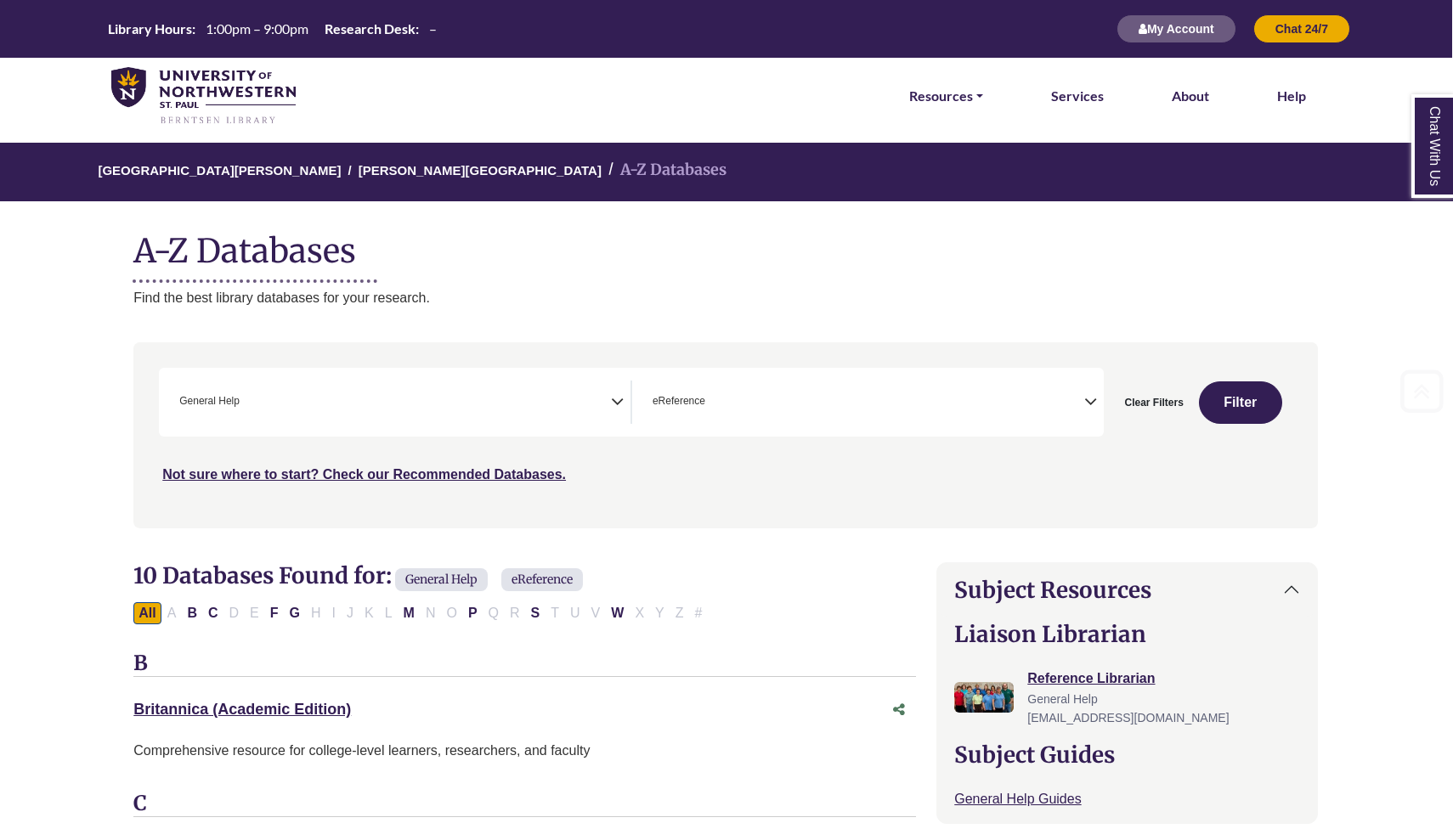
scroll to position [0, 1]
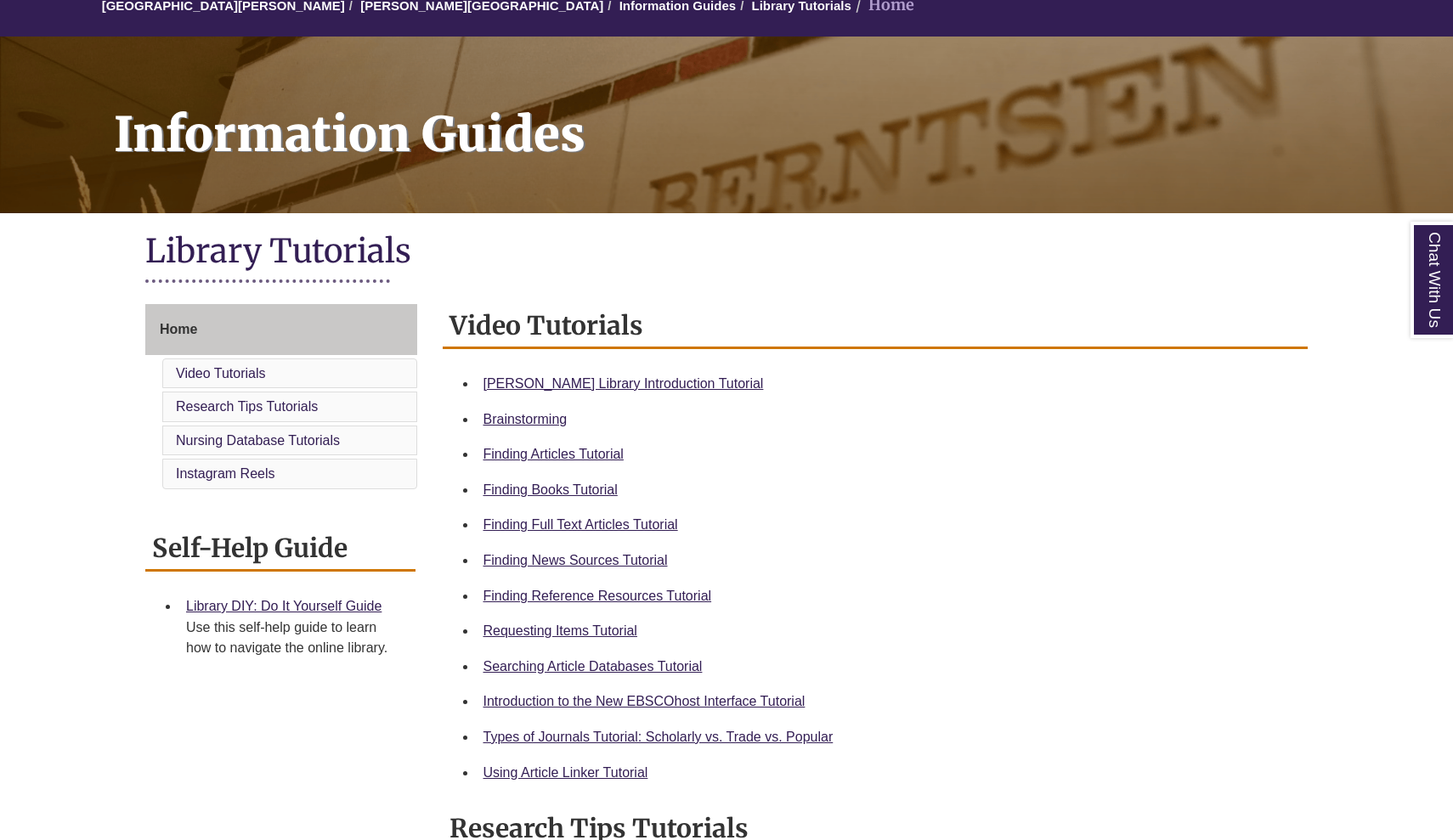
scroll to position [274, 0]
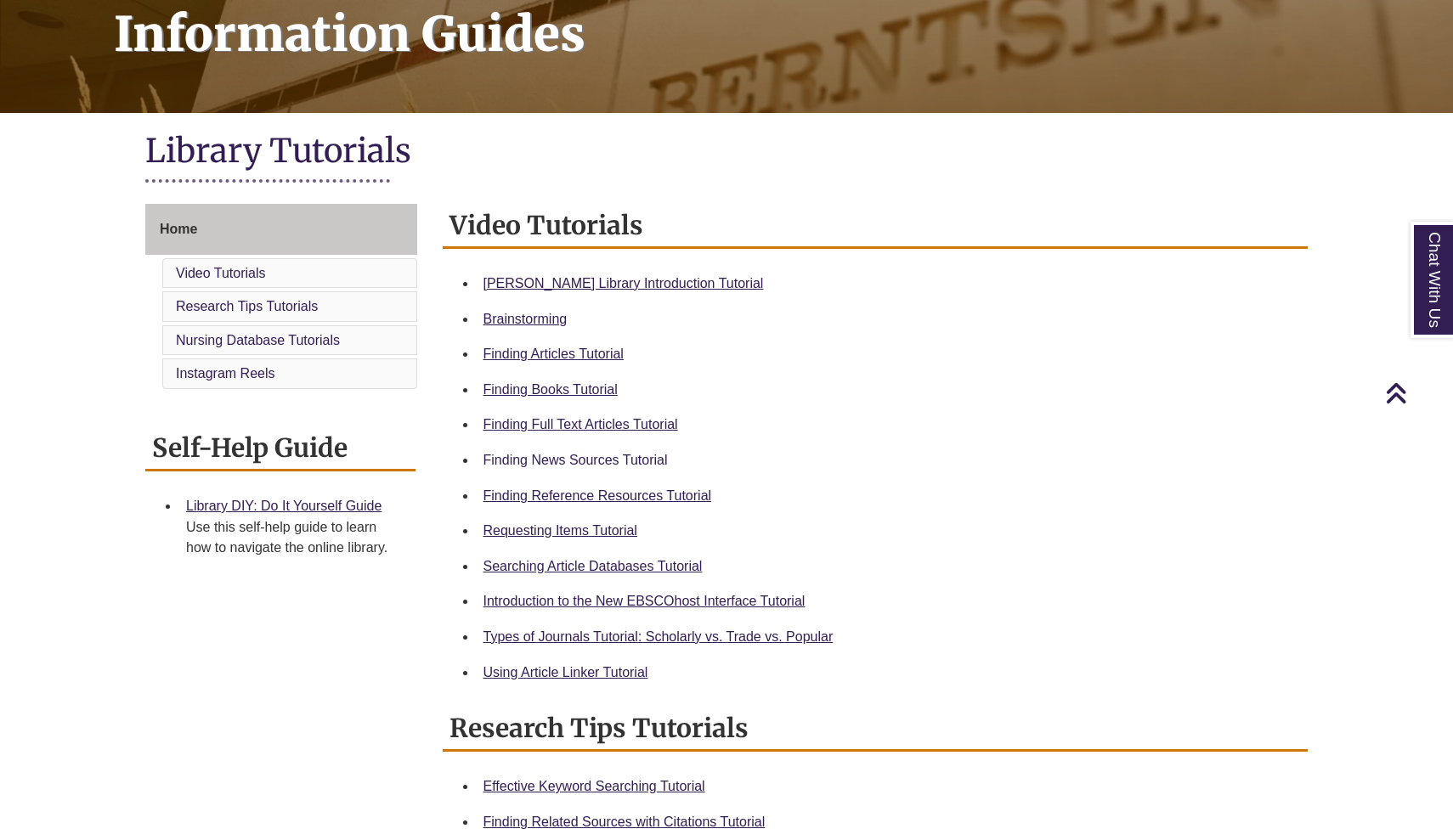
click at [643, 457] on link "Finding News Sources Tutorial" at bounding box center [575, 459] width 185 height 14
